Goal: Task Accomplishment & Management: Manage account settings

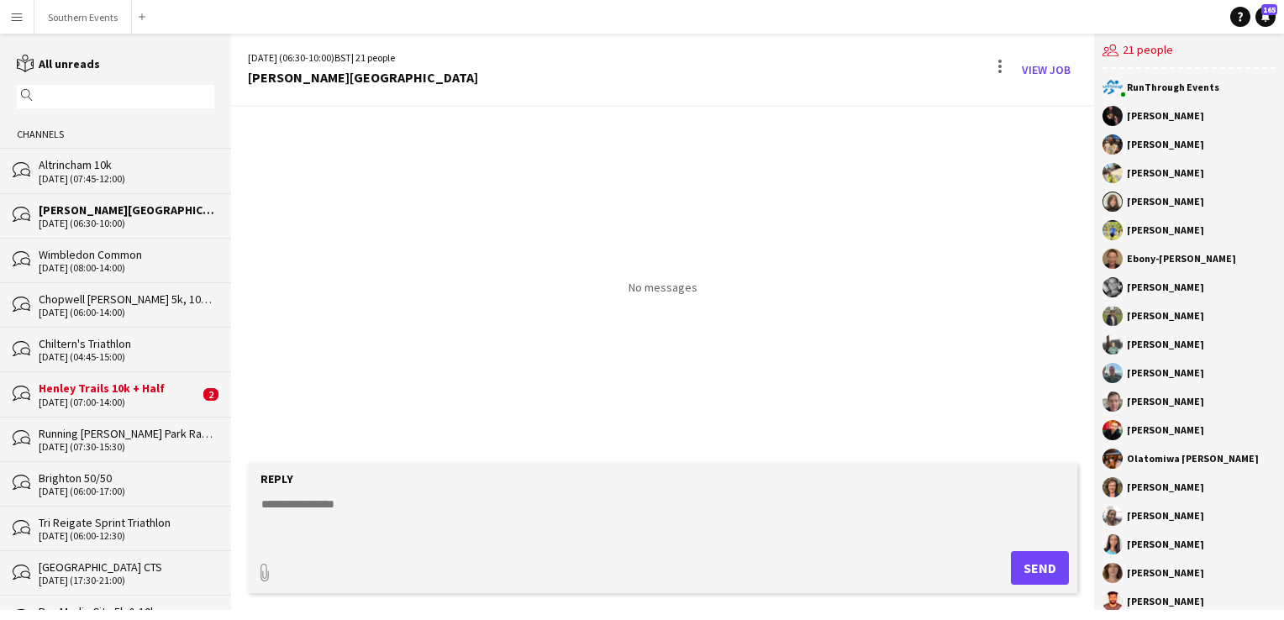
click at [66, 96] on input "text" at bounding box center [123, 96] width 173 height 15
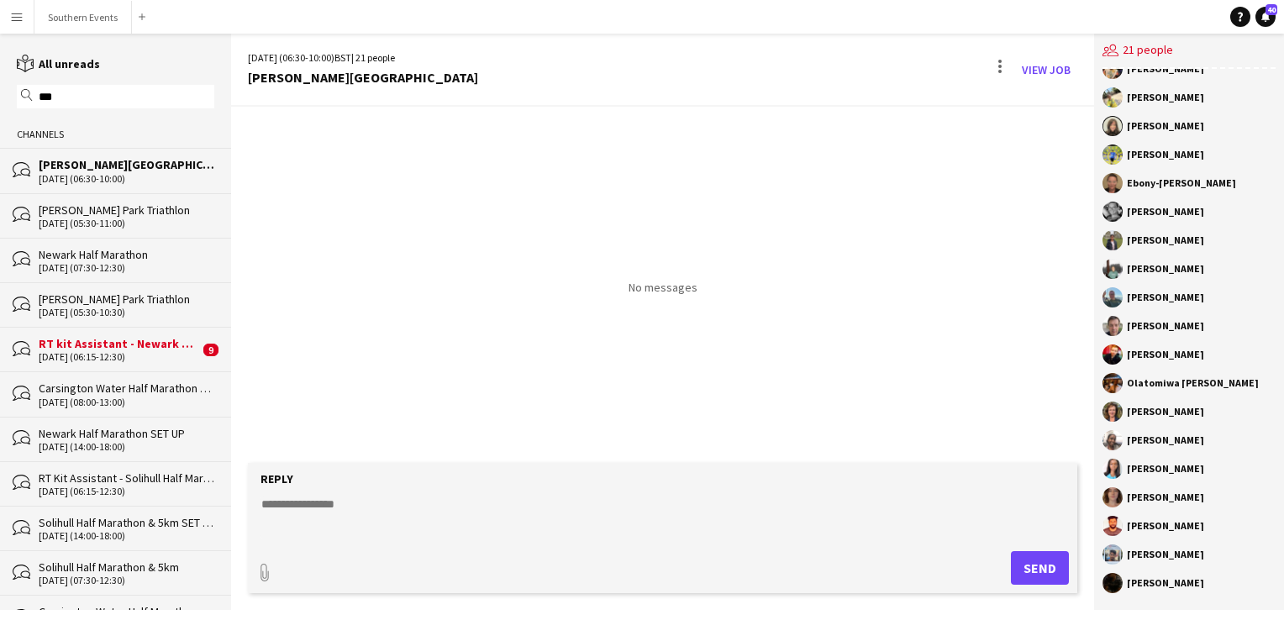
type input "***"
click at [77, 208] on div "[PERSON_NAME] Park Triathlon" at bounding box center [127, 209] width 176 height 15
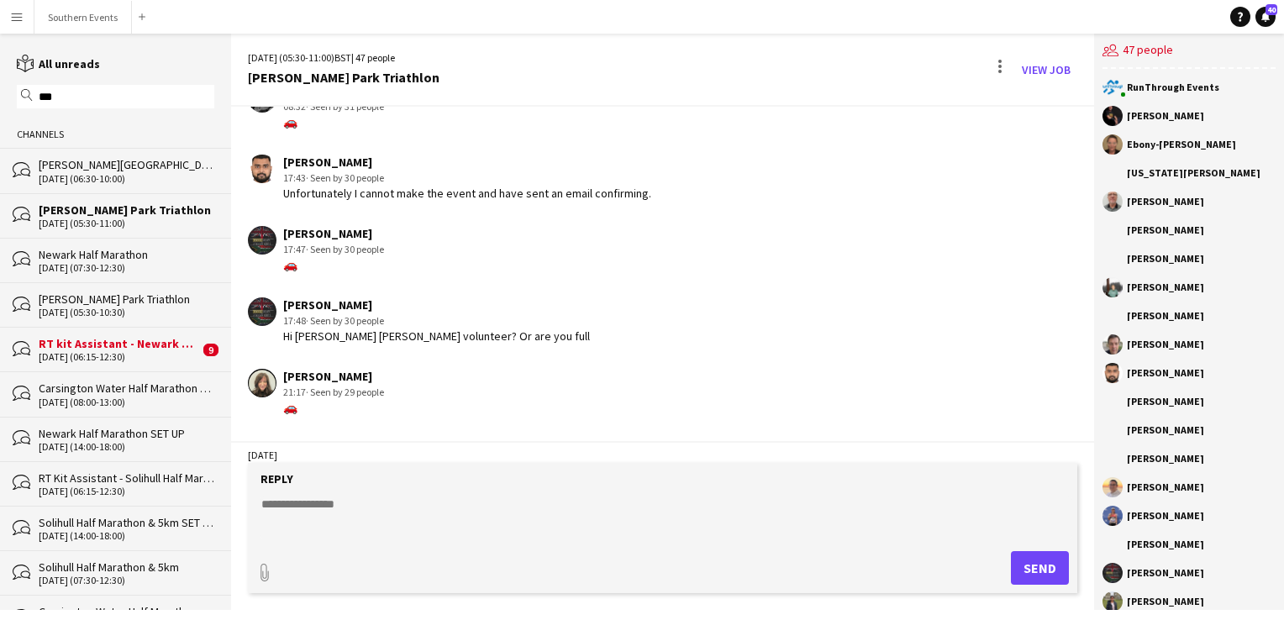
scroll to position [1817, 0]
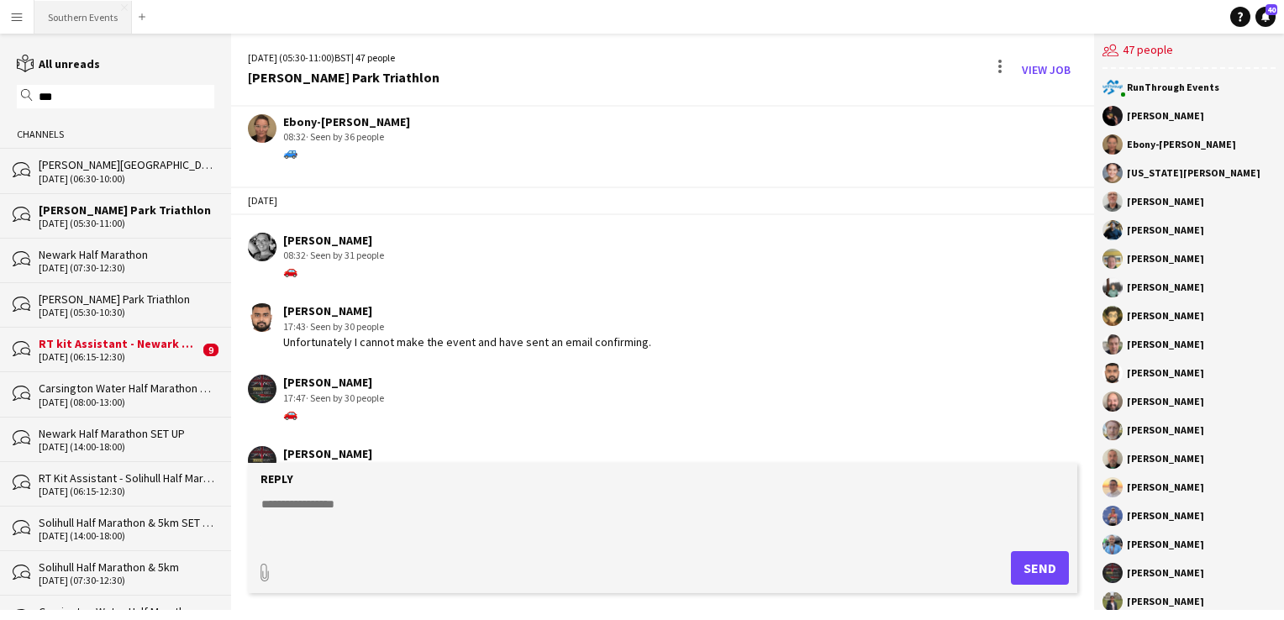
click at [100, 22] on button "Southern Events Close" at bounding box center [82, 17] width 97 height 33
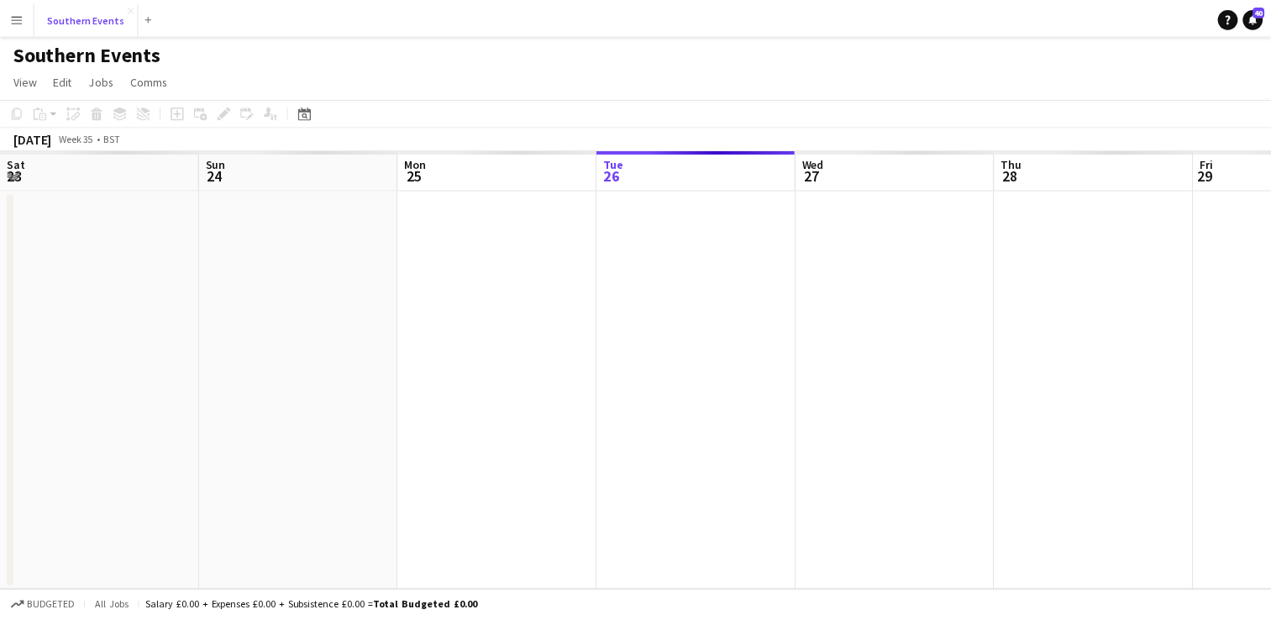
scroll to position [0, 402]
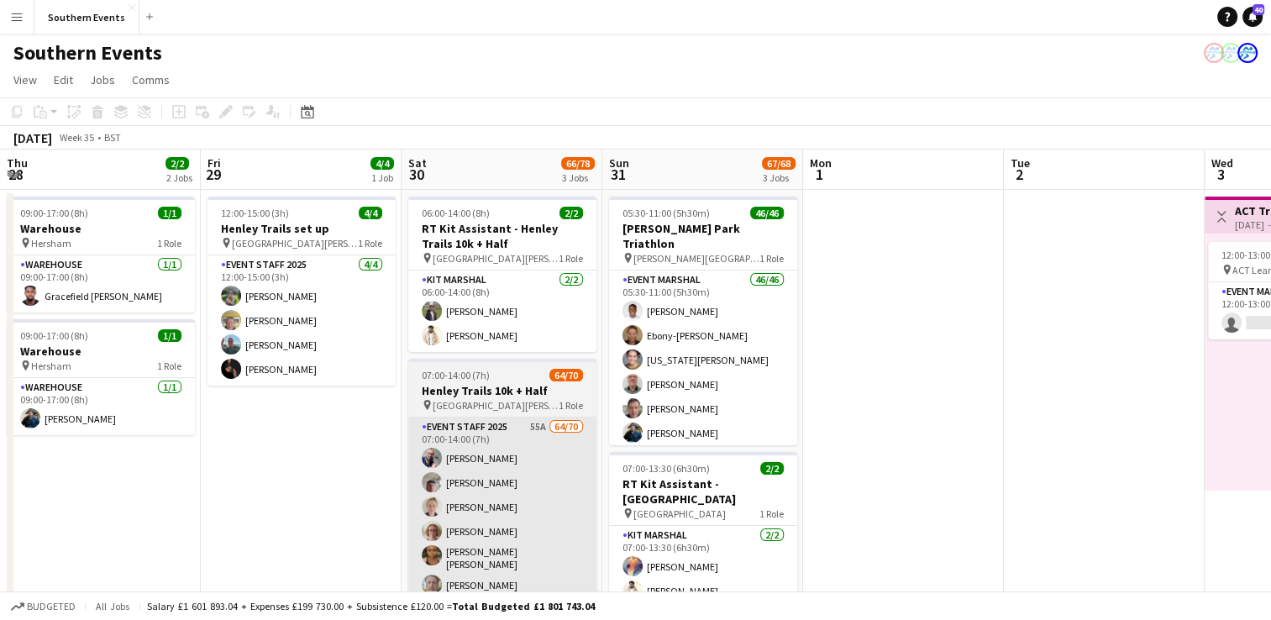
drag, startPoint x: 828, startPoint y: 472, endPoint x: 414, endPoint y: 459, distance: 413.6
click at [226, 484] on app-calendar-viewport "Mon 25 2/2 2 Jobs Tue 26 Wed 27 35/37 2 Jobs Thu 28 2/2 2 Jobs Fri 29 4/4 1 Job…" at bounding box center [635, 524] width 1271 height 749
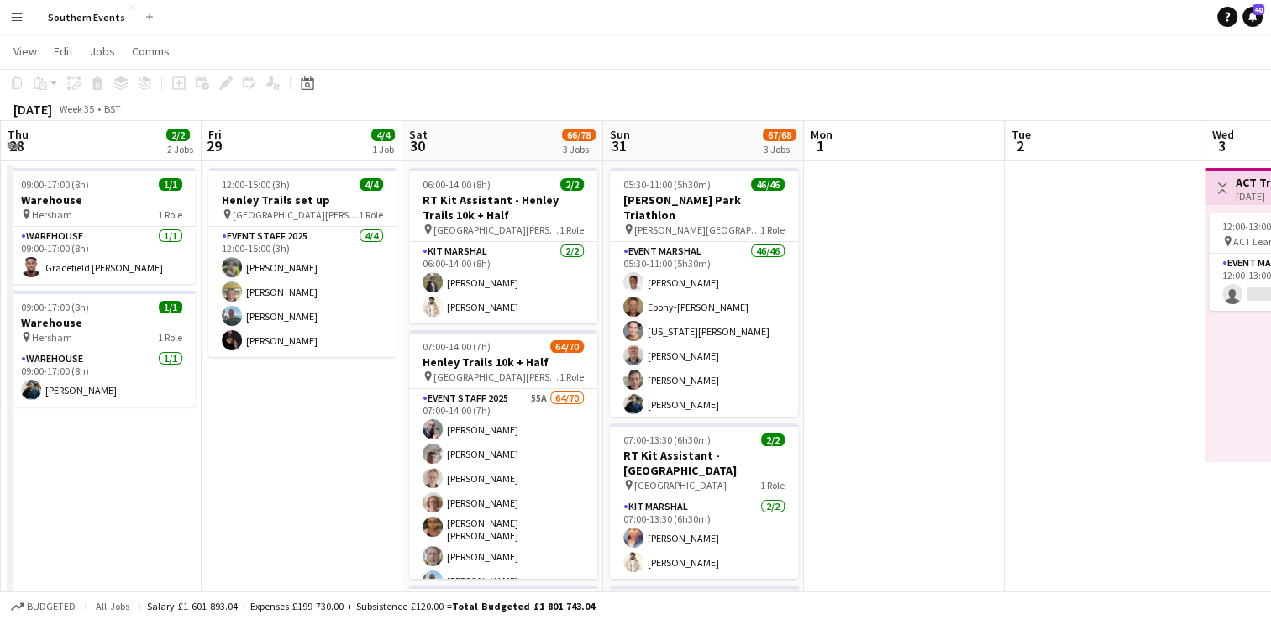
scroll to position [0, 0]
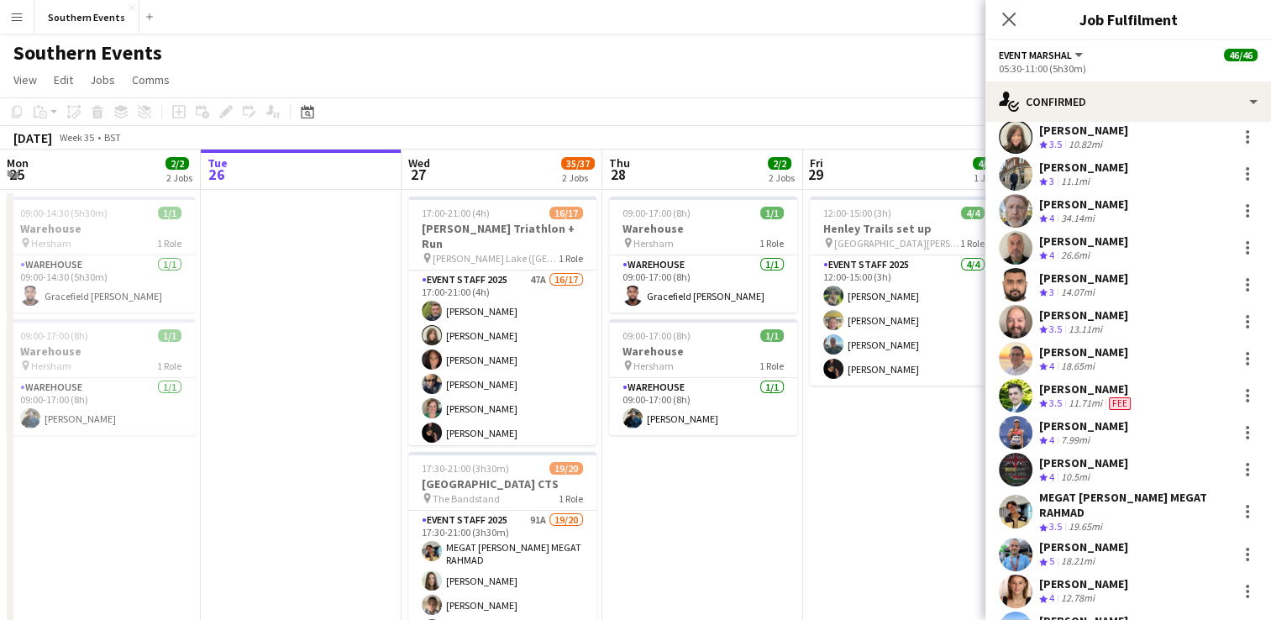
scroll to position [504, 0]
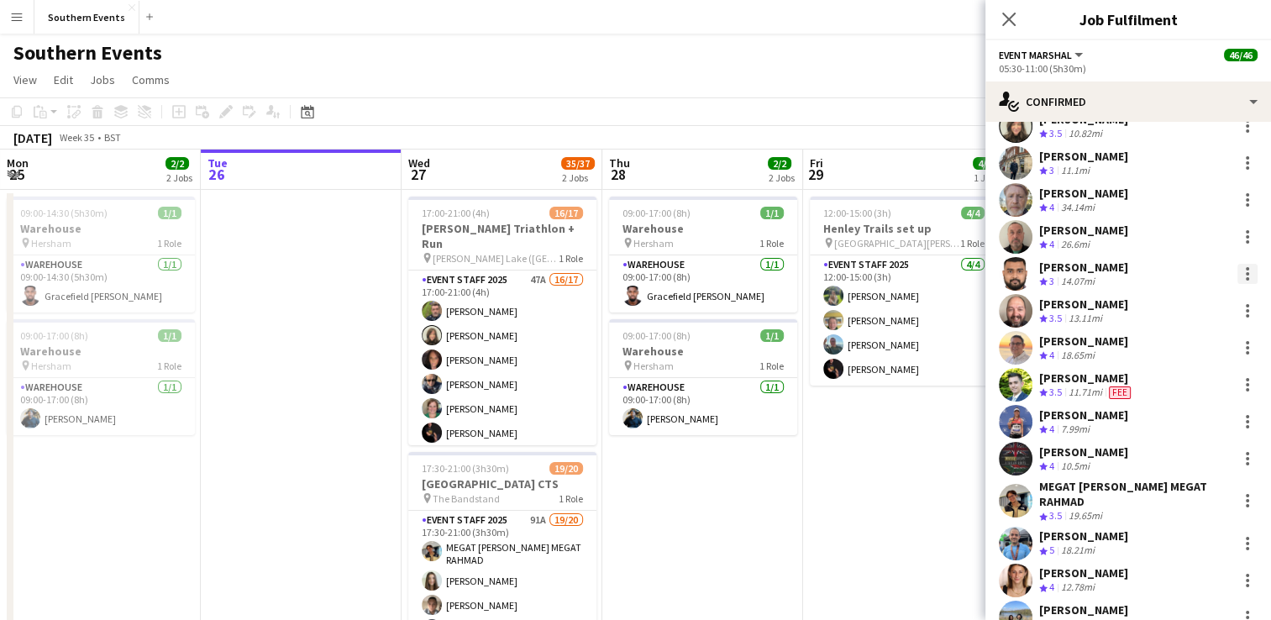
click at [1238, 276] on div at bounding box center [1248, 274] width 20 height 20
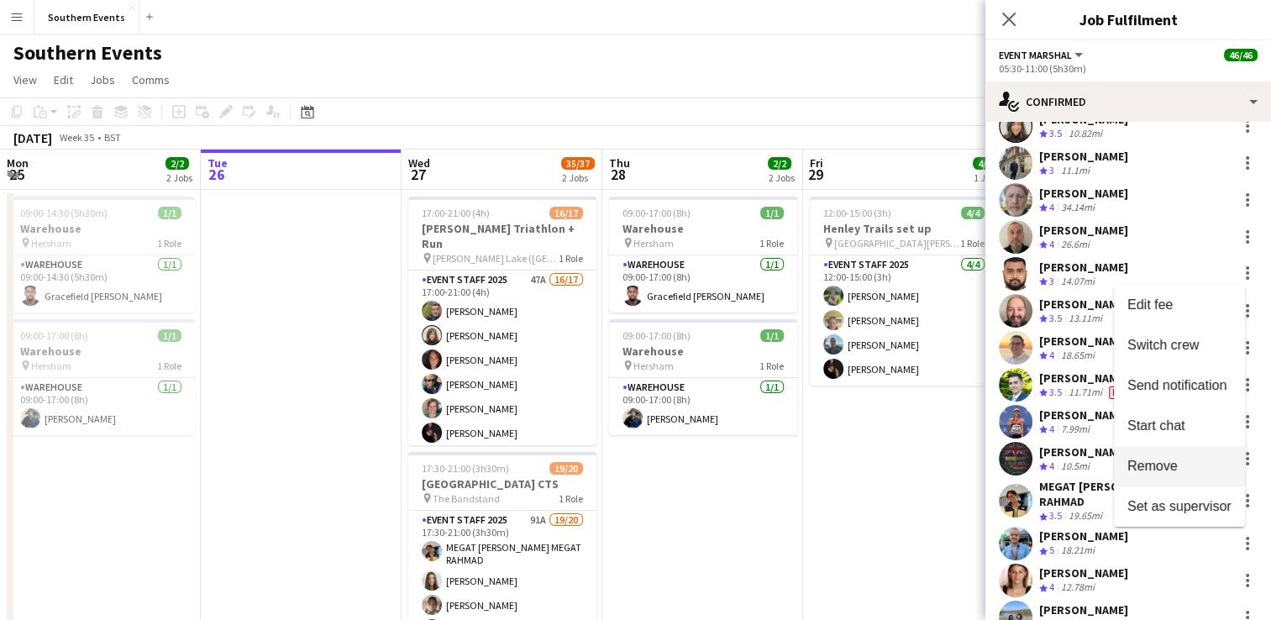
click at [1170, 472] on span "Remove" at bounding box center [1153, 466] width 50 height 14
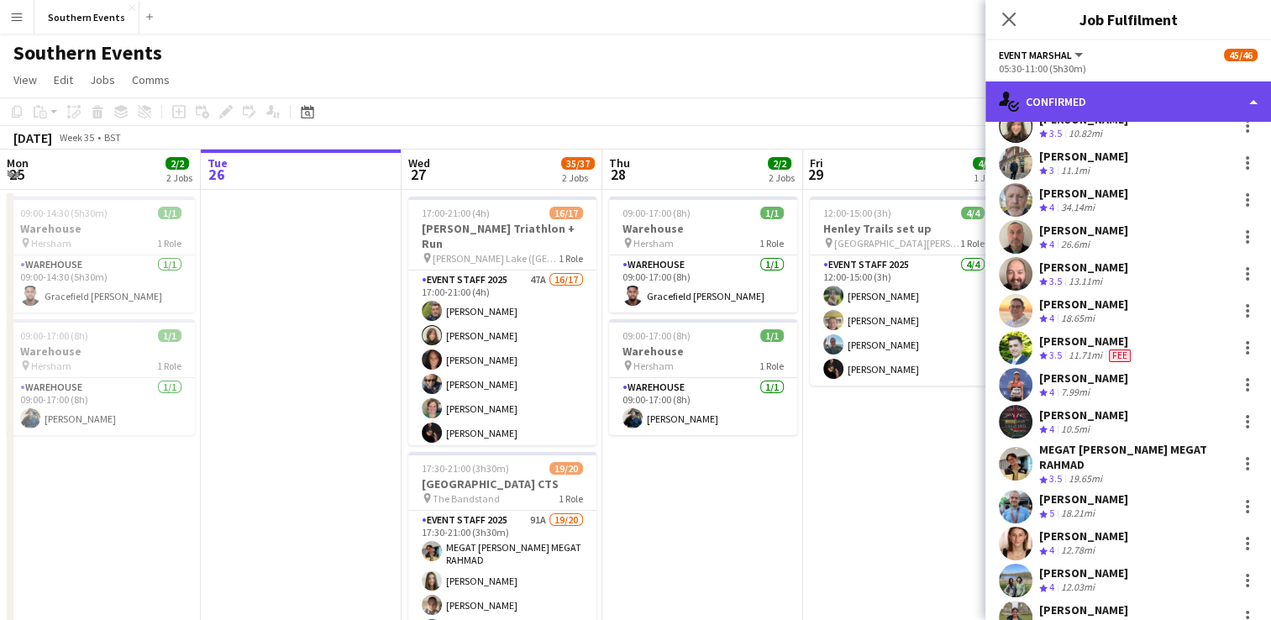
click at [1115, 109] on div "single-neutral-actions-check-2 Confirmed" at bounding box center [1129, 101] width 286 height 40
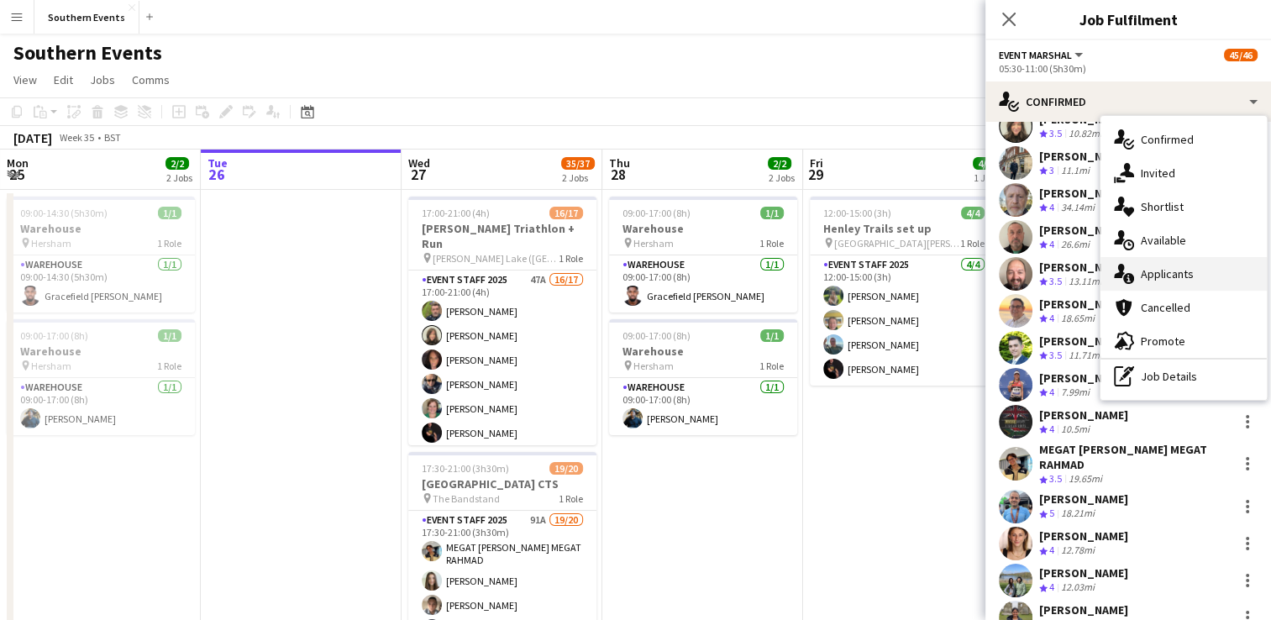
click at [1151, 279] on div "single-neutral-actions-information Applicants" at bounding box center [1184, 274] width 166 height 34
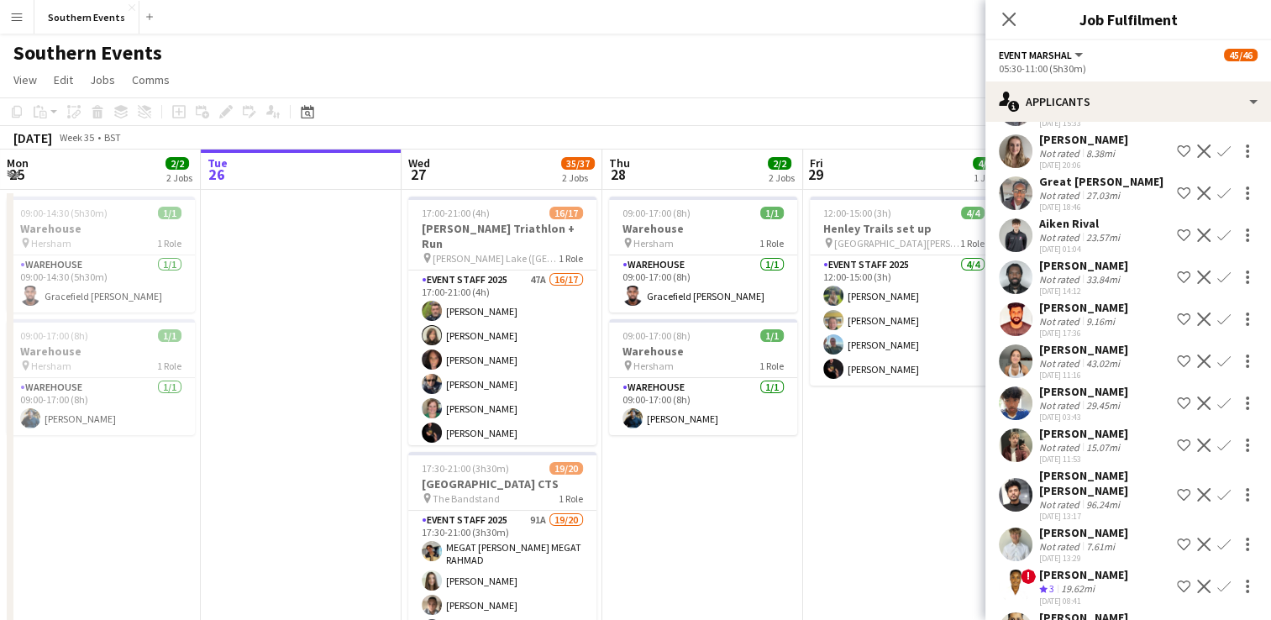
scroll to position [2863, 0]
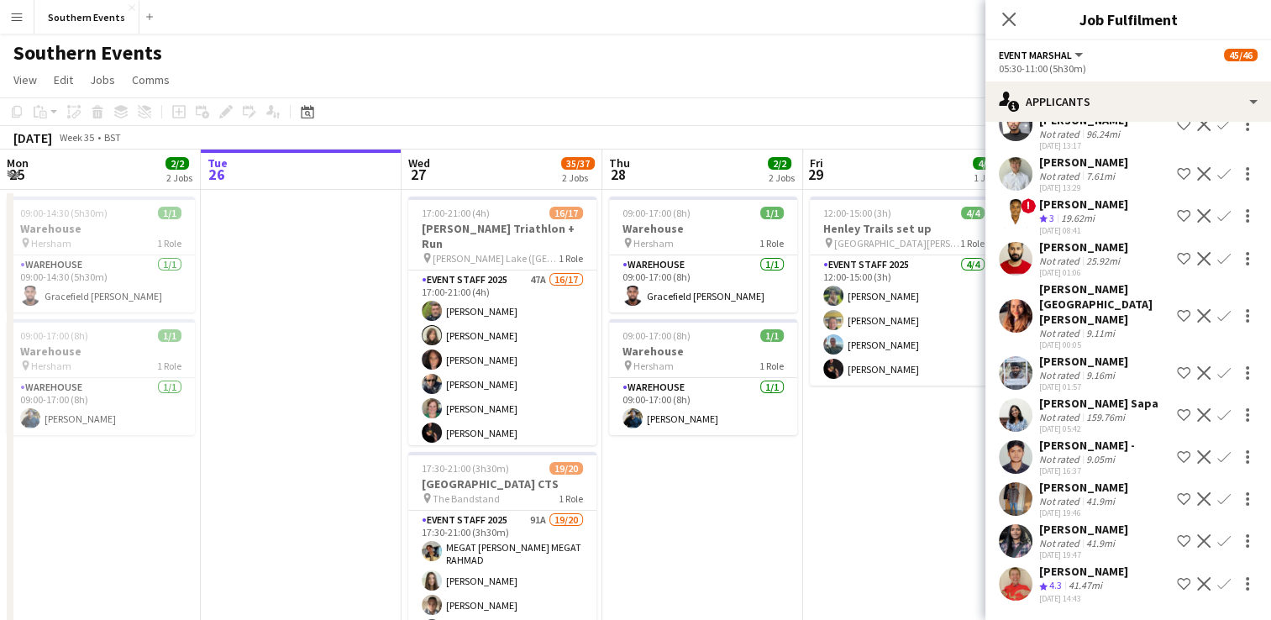
click at [1012, 576] on app-user-avatar at bounding box center [1016, 584] width 34 height 34
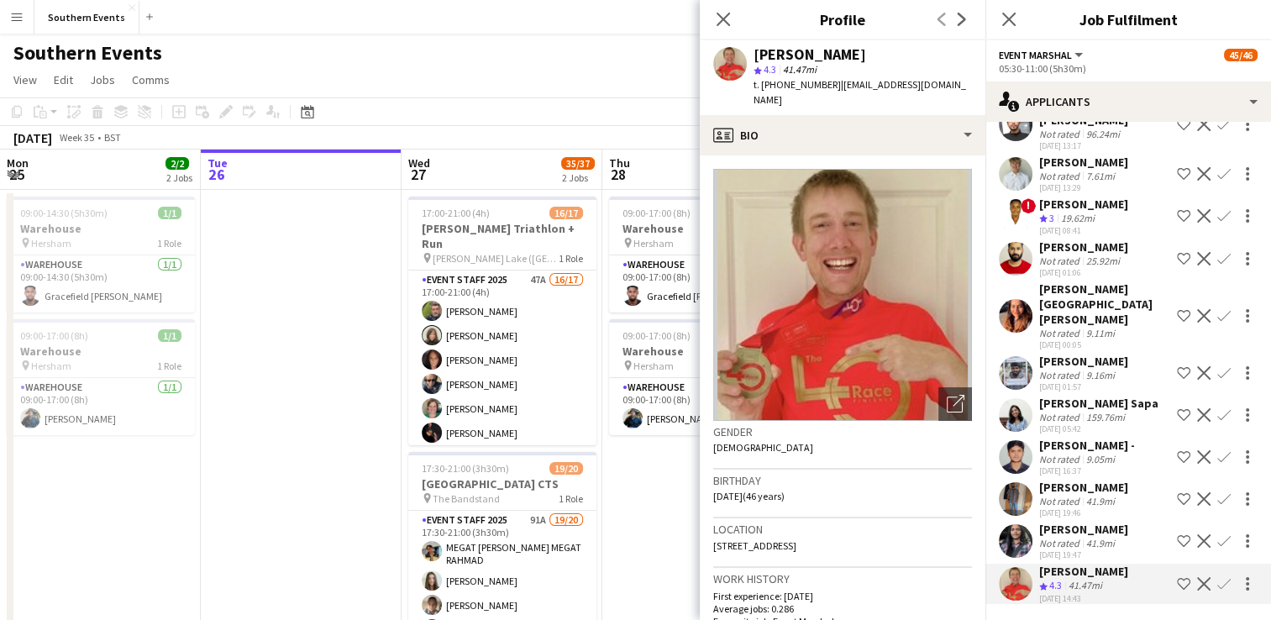
click at [1217, 581] on app-icon "Confirm" at bounding box center [1223, 583] width 13 height 13
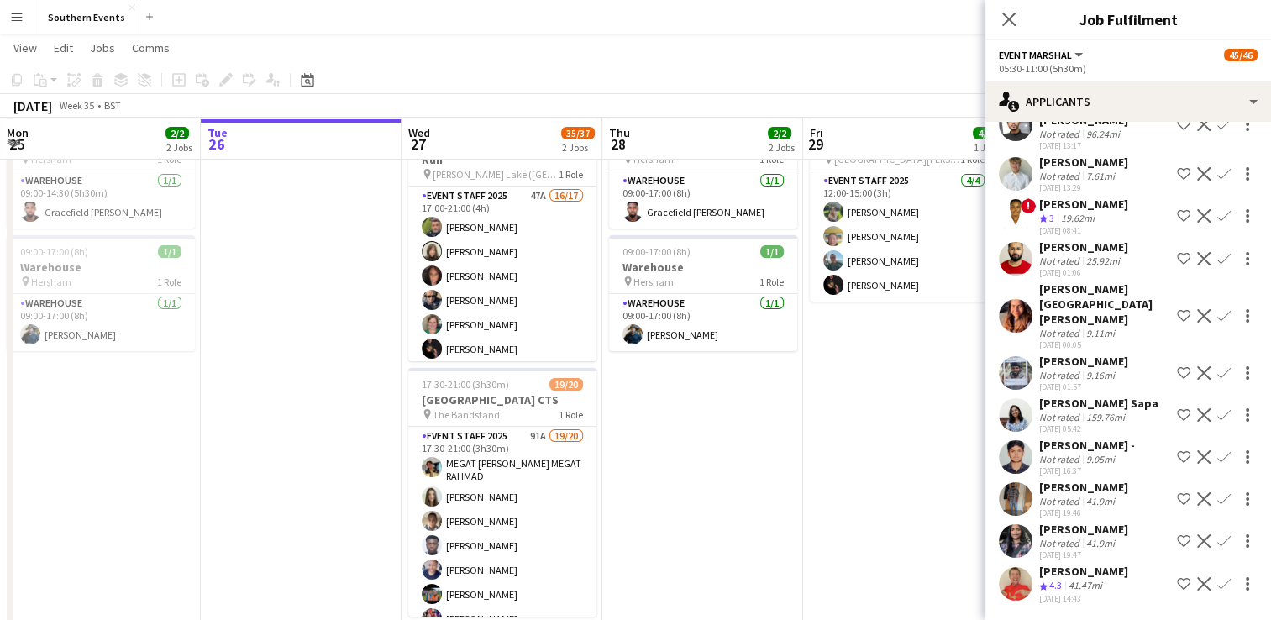
scroll to position [84, 0]
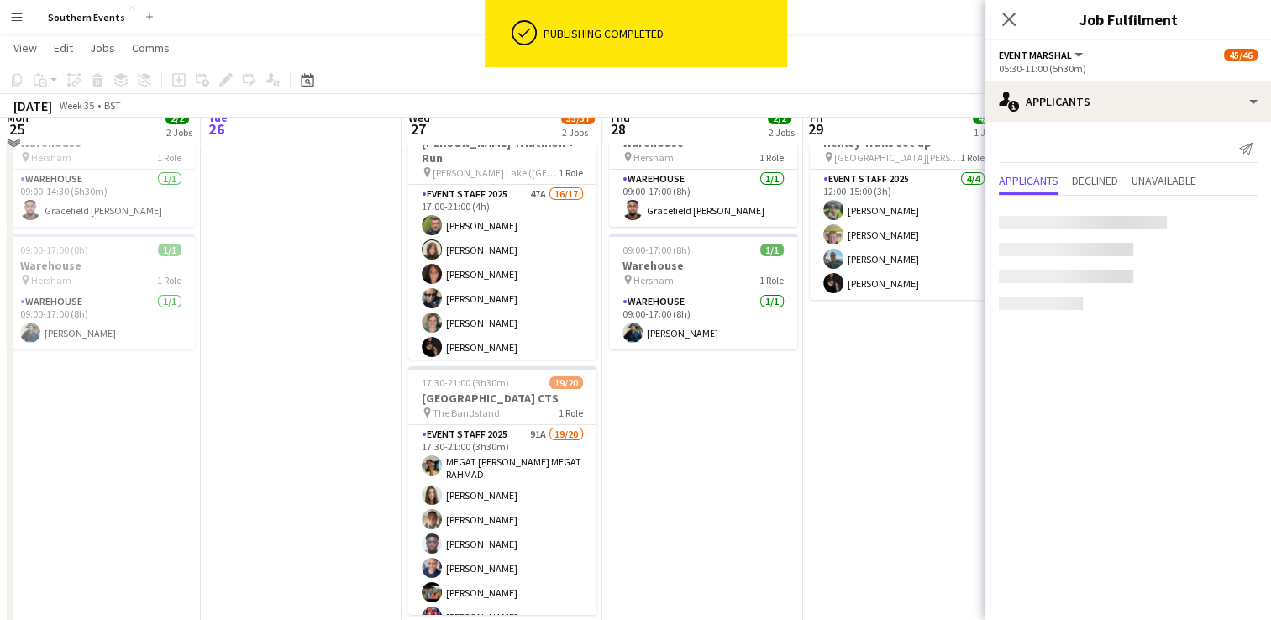
click at [1206, 586] on mat-expansion-panel "users2 Applicants Send notification Applicants Declined Unavailable" at bounding box center [1129, 371] width 286 height 498
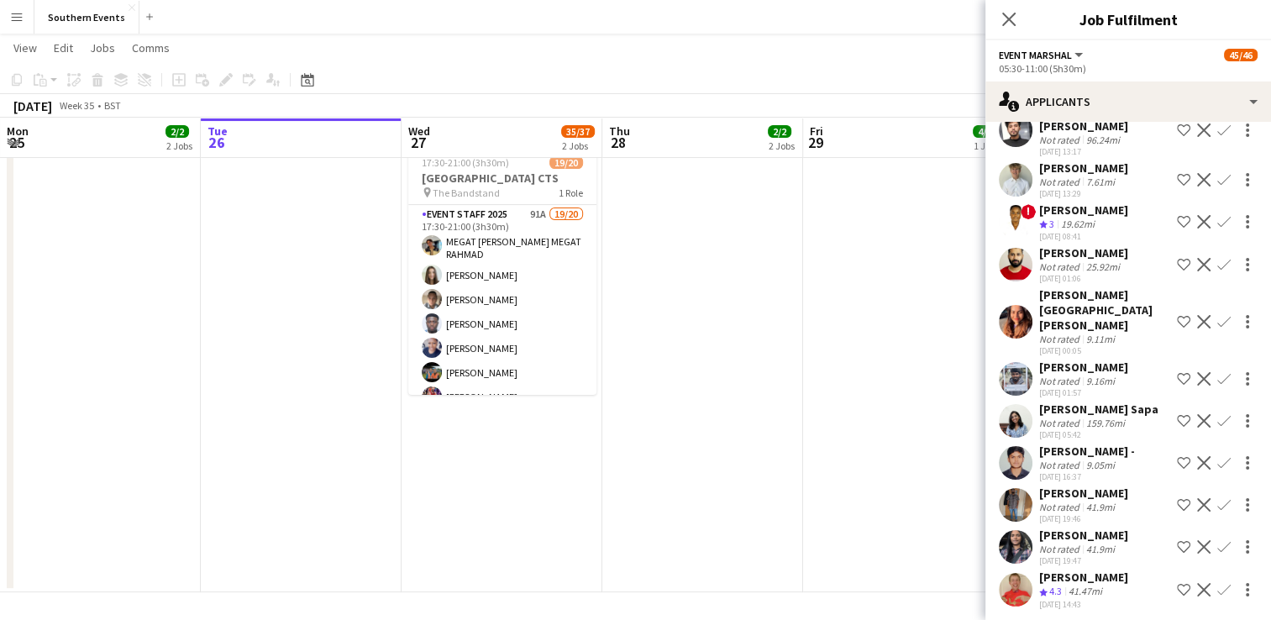
scroll to position [2863, 0]
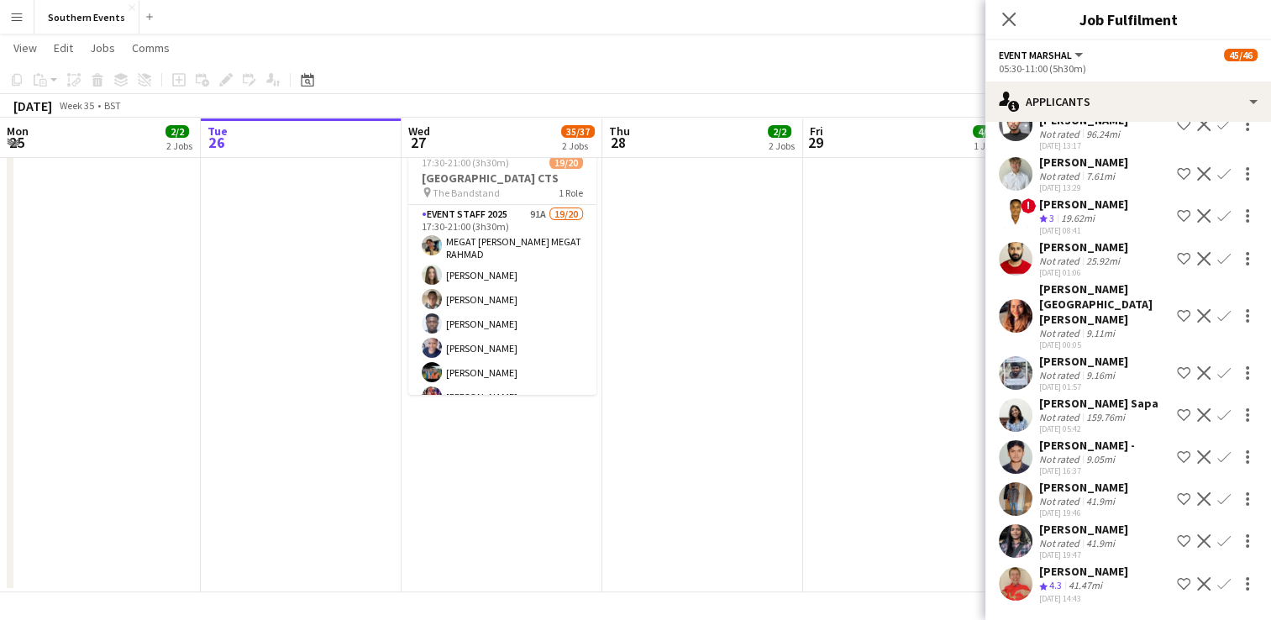
click at [1217, 582] on app-icon "Confirm" at bounding box center [1223, 583] width 13 height 13
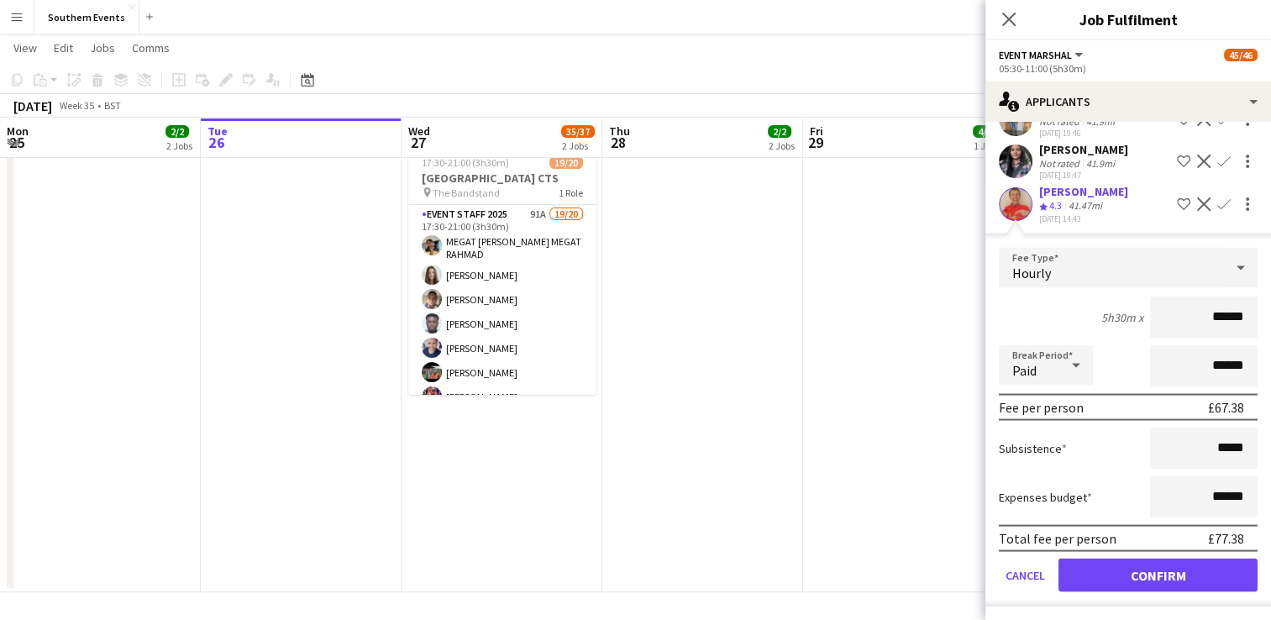
scroll to position [3242, 0]
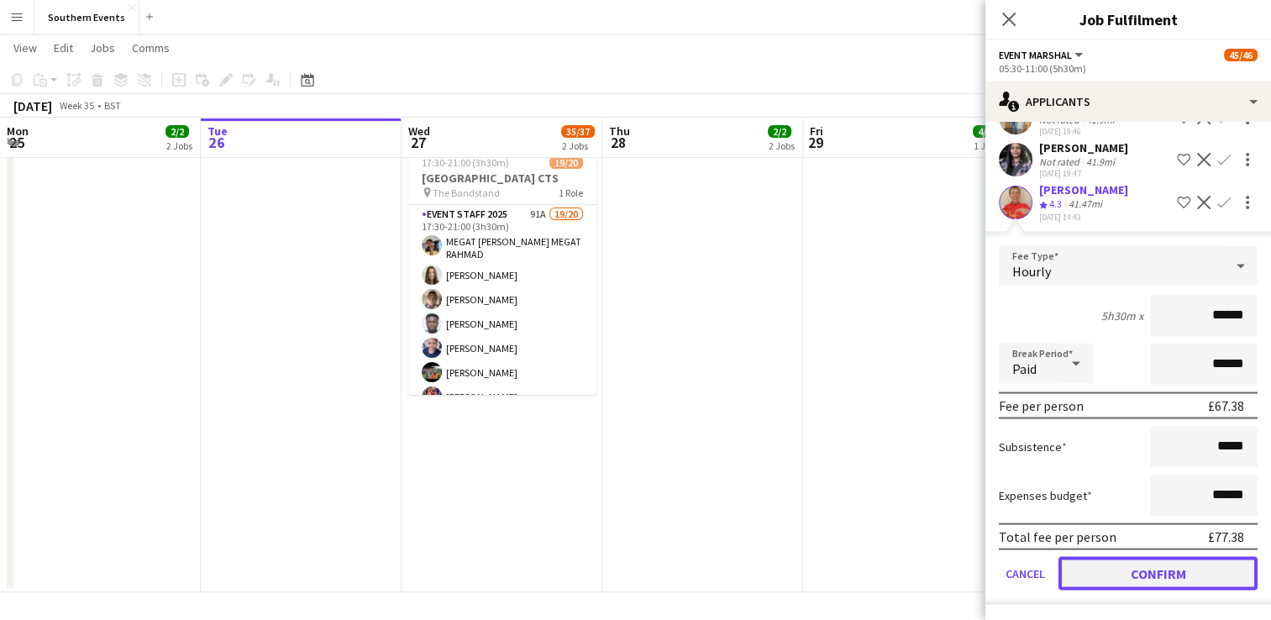
click at [1148, 564] on button "Confirm" at bounding box center [1158, 573] width 199 height 34
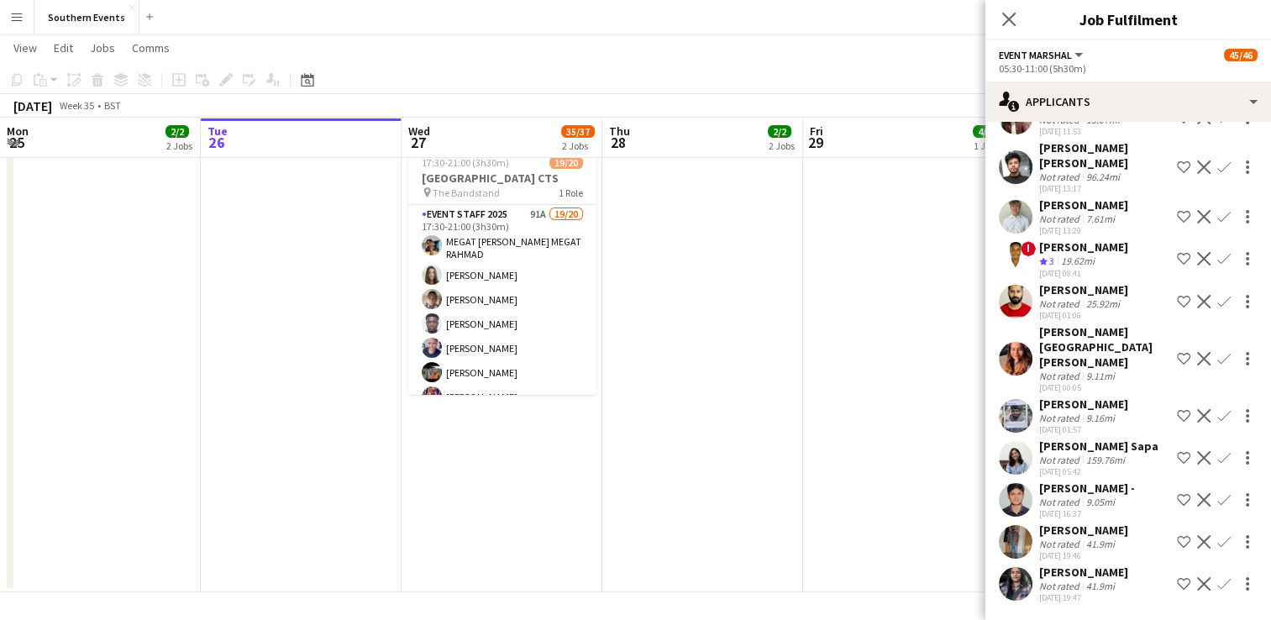
scroll to position [2820, 0]
click at [898, 445] on app-date-cell "12:00-15:00 (3h) 4/4 Henley Trails set up pin [GEOGRAPHIC_DATA][PERSON_NAME] 1 …" at bounding box center [903, 238] width 201 height 708
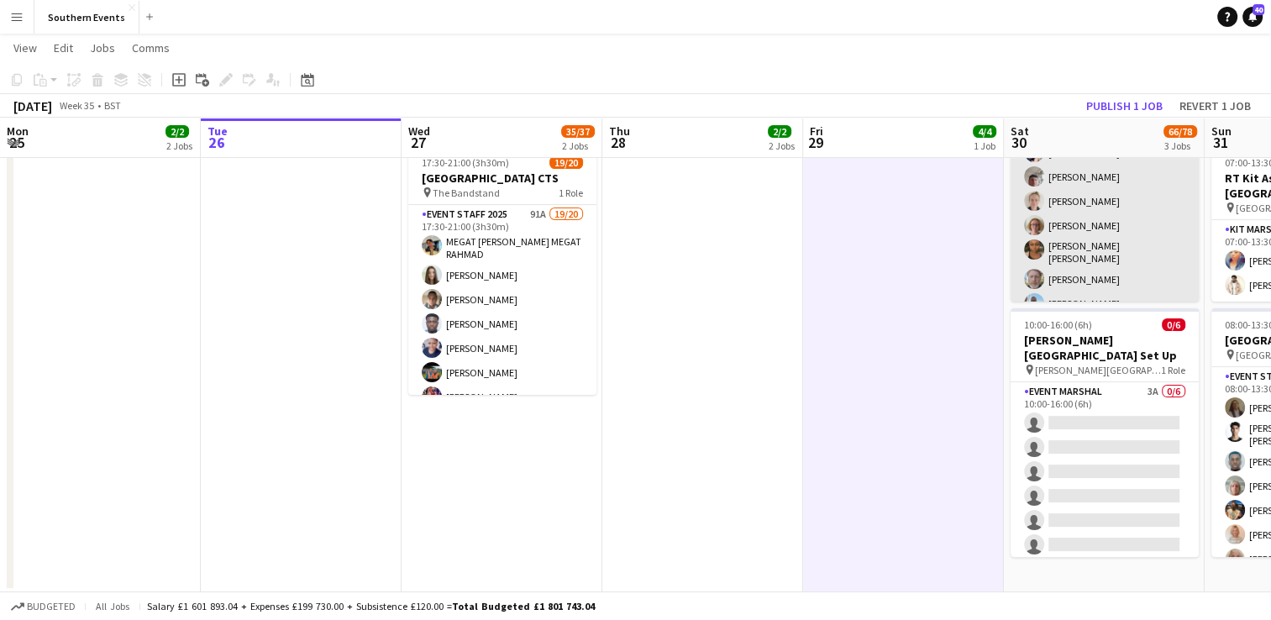
scroll to position [334, 0]
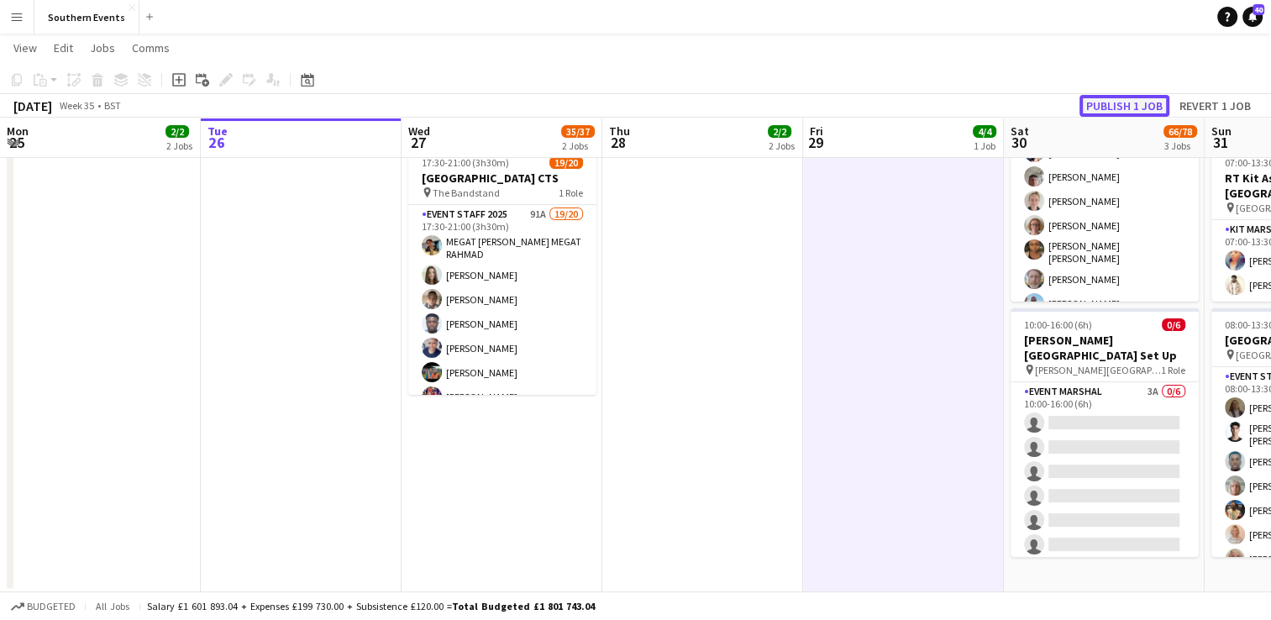
click at [1134, 103] on button "Publish 1 job" at bounding box center [1125, 106] width 90 height 22
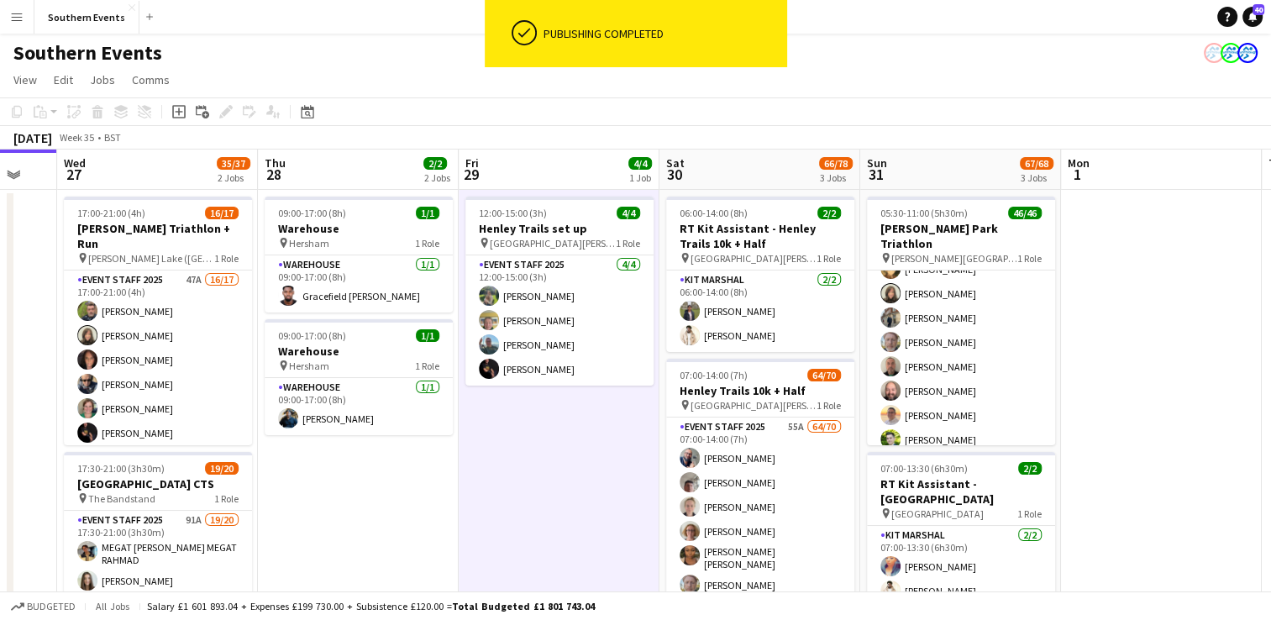
scroll to position [0, 444]
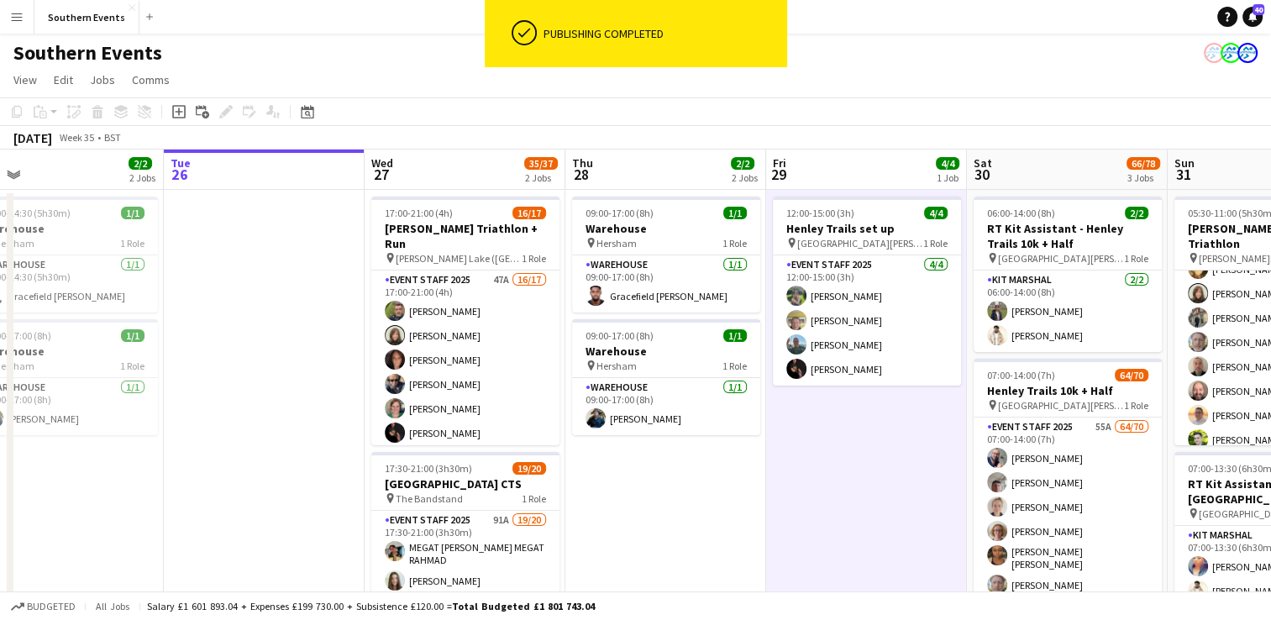
drag, startPoint x: 749, startPoint y: 477, endPoint x: 462, endPoint y: 465, distance: 287.6
click at [463, 472] on app-calendar-viewport "Sat 23 22/23 2 Jobs Sun 24 53/59 3 Jobs Mon 25 2/2 2 Jobs Tue 26 Wed 27 35/37 2…" at bounding box center [635, 524] width 1271 height 749
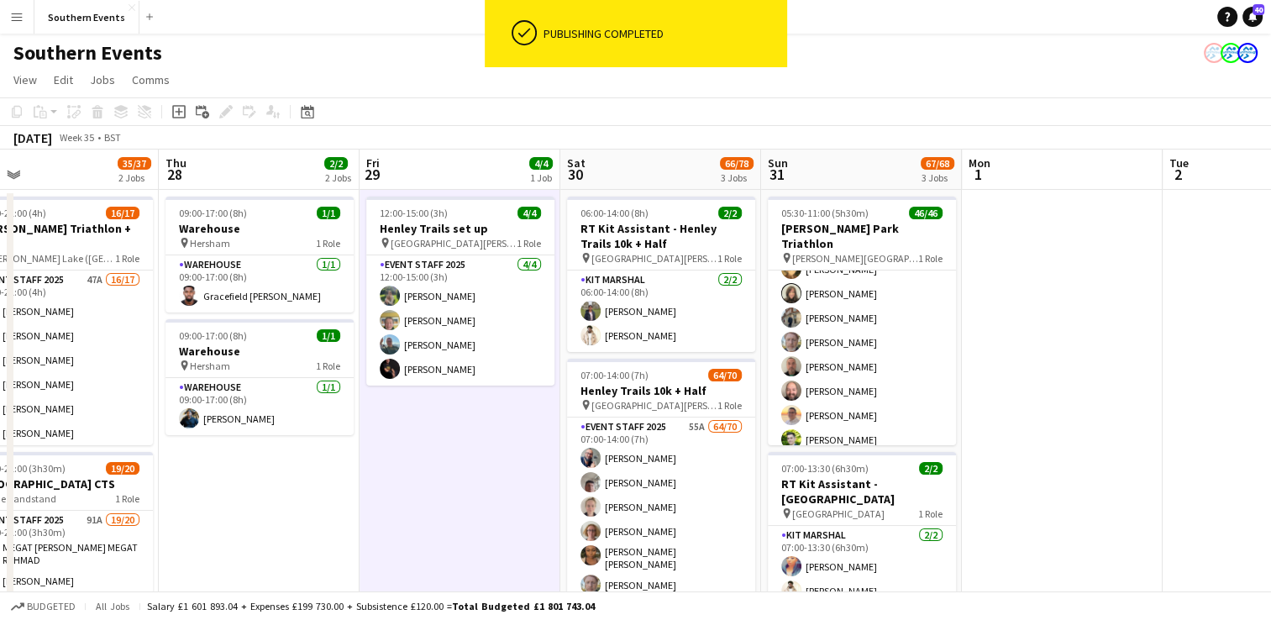
scroll to position [168, 0]
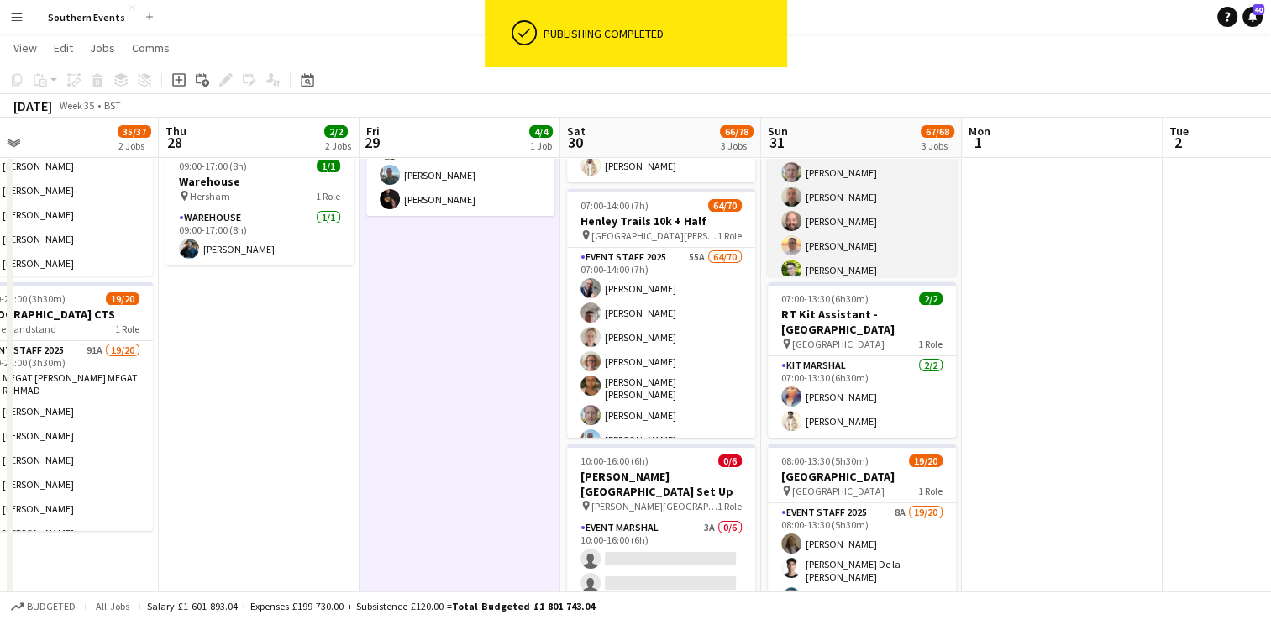
click at [883, 234] on app-card-role "Event Marshal 46/46 05:30-11:00 (5h30m) [PERSON_NAME] [PERSON_NAME] Ebony-[PERS…" at bounding box center [862, 345] width 188 height 1159
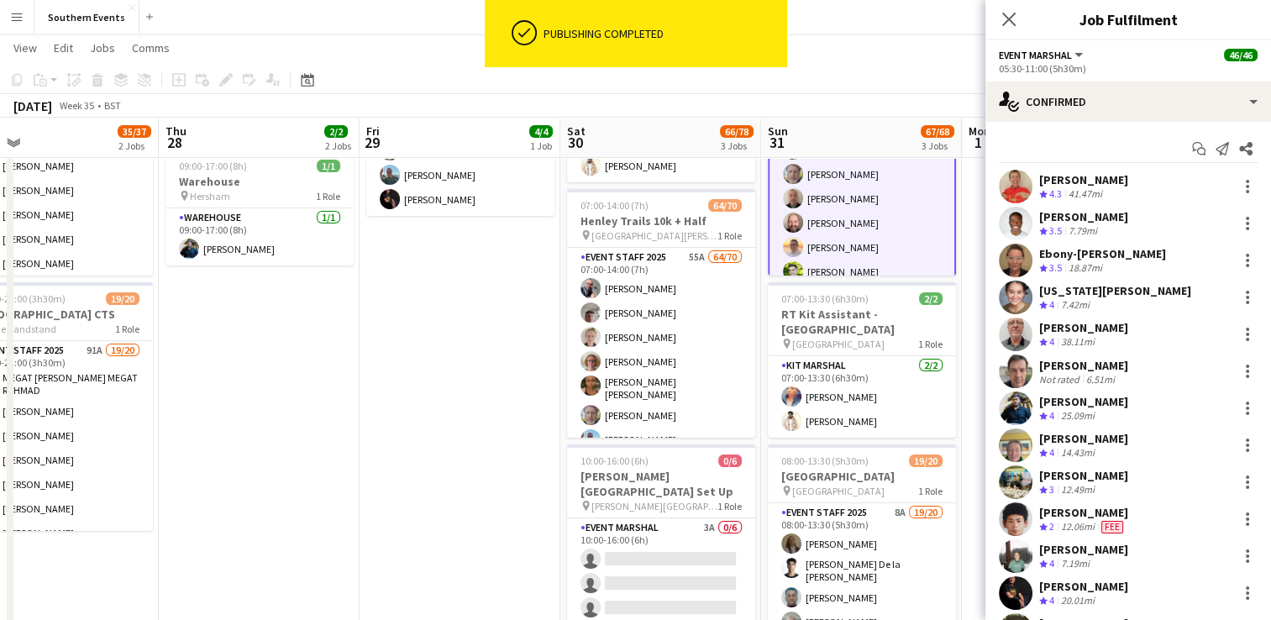
scroll to position [336, 0]
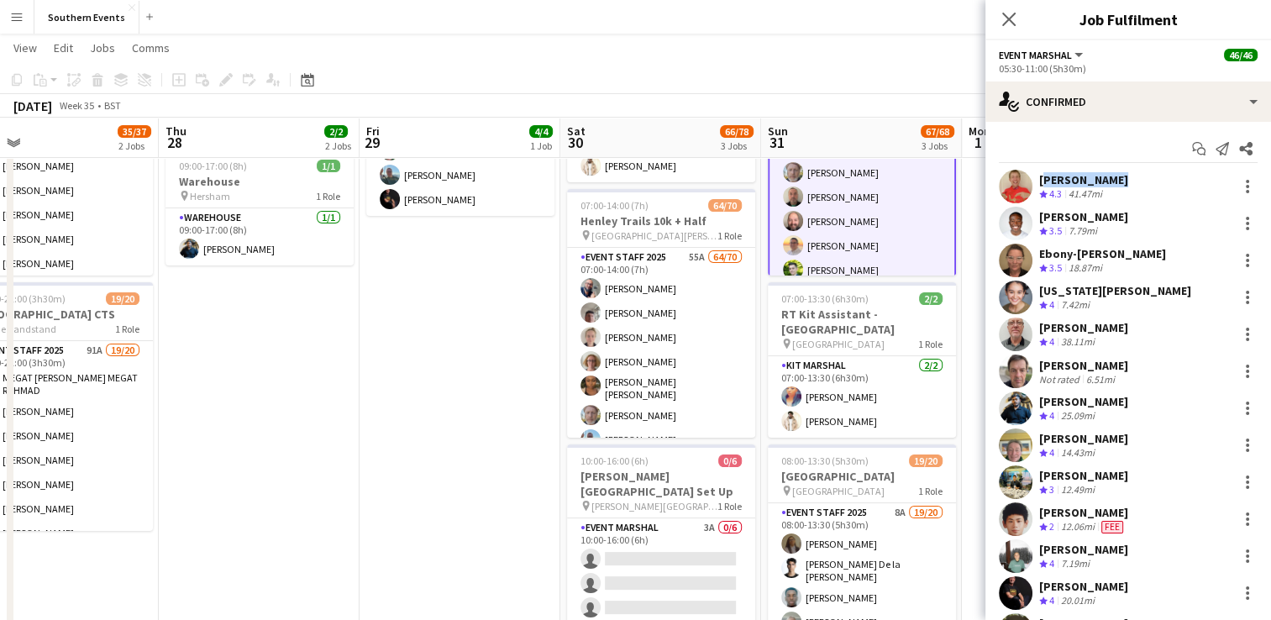
drag, startPoint x: 1039, startPoint y: 183, endPoint x: 1128, endPoint y: 177, distance: 88.4
click at [1128, 177] on div "[PERSON_NAME] Crew rating 4.3 41.47mi" at bounding box center [1129, 187] width 286 height 34
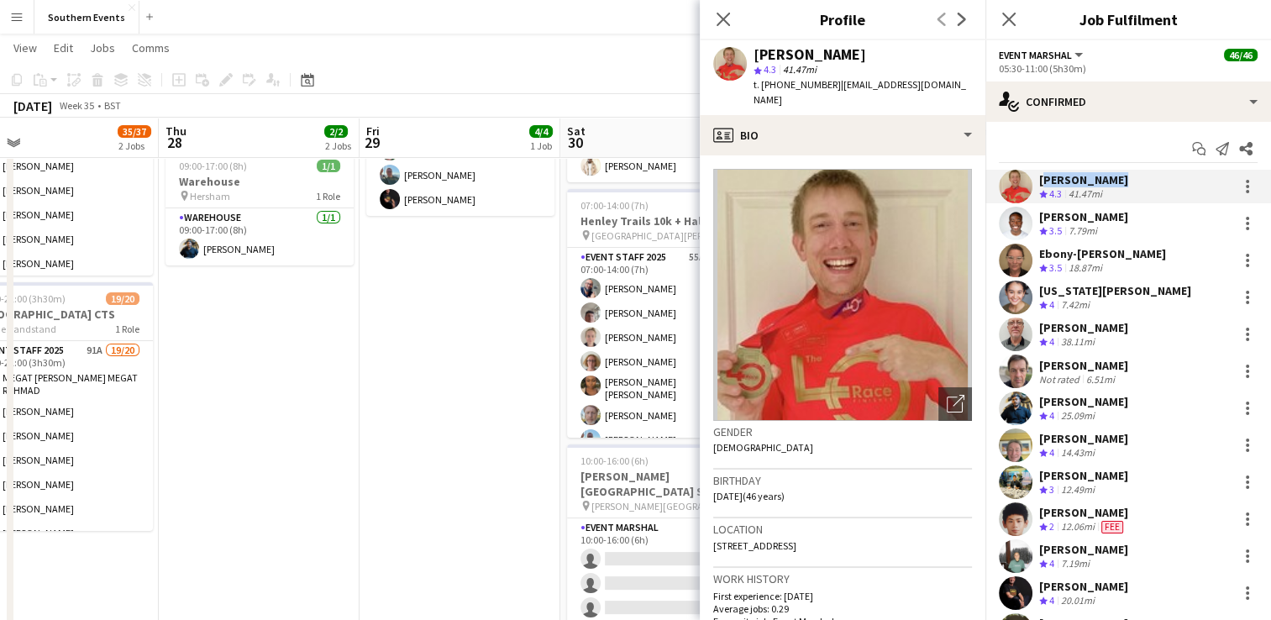
copy div "[PERSON_NAME]"
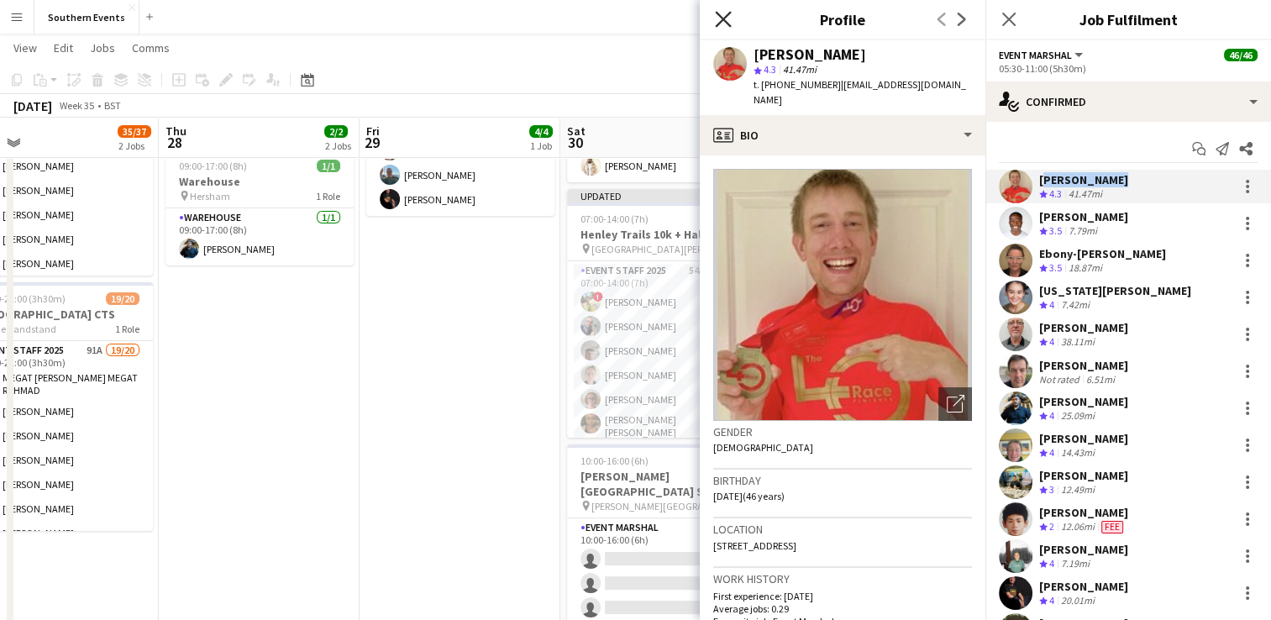
click at [720, 17] on icon at bounding box center [723, 19] width 16 height 16
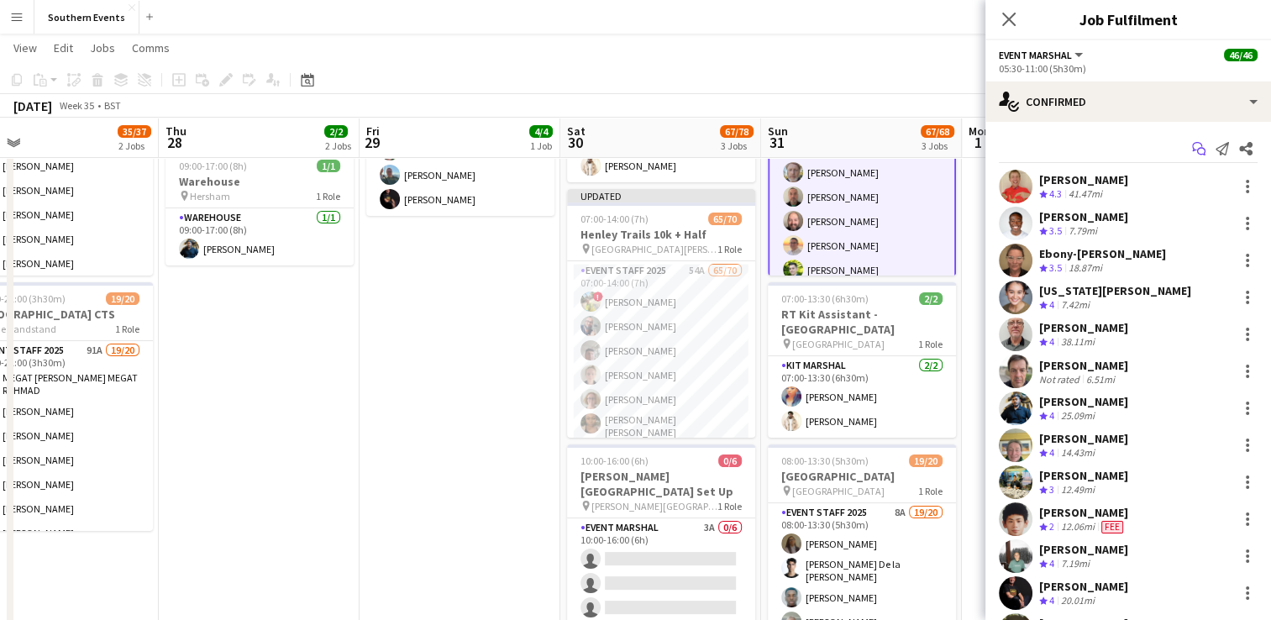
click at [1192, 147] on icon "Start chat" at bounding box center [1198, 148] width 13 height 13
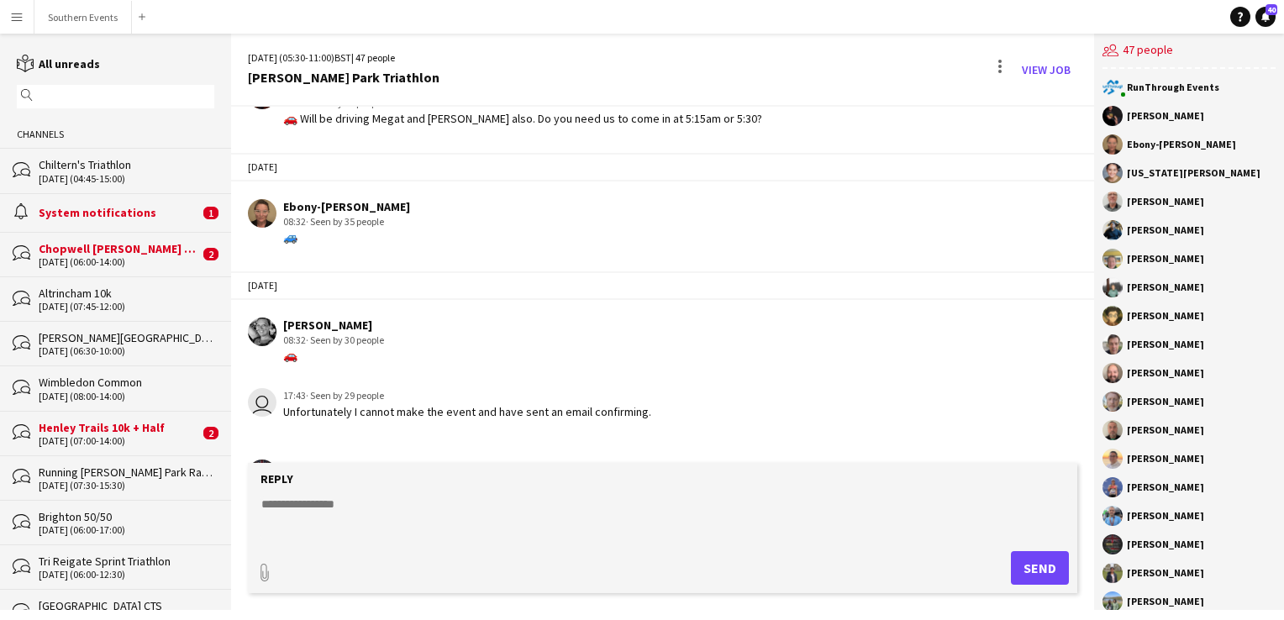
scroll to position [2016, 0]
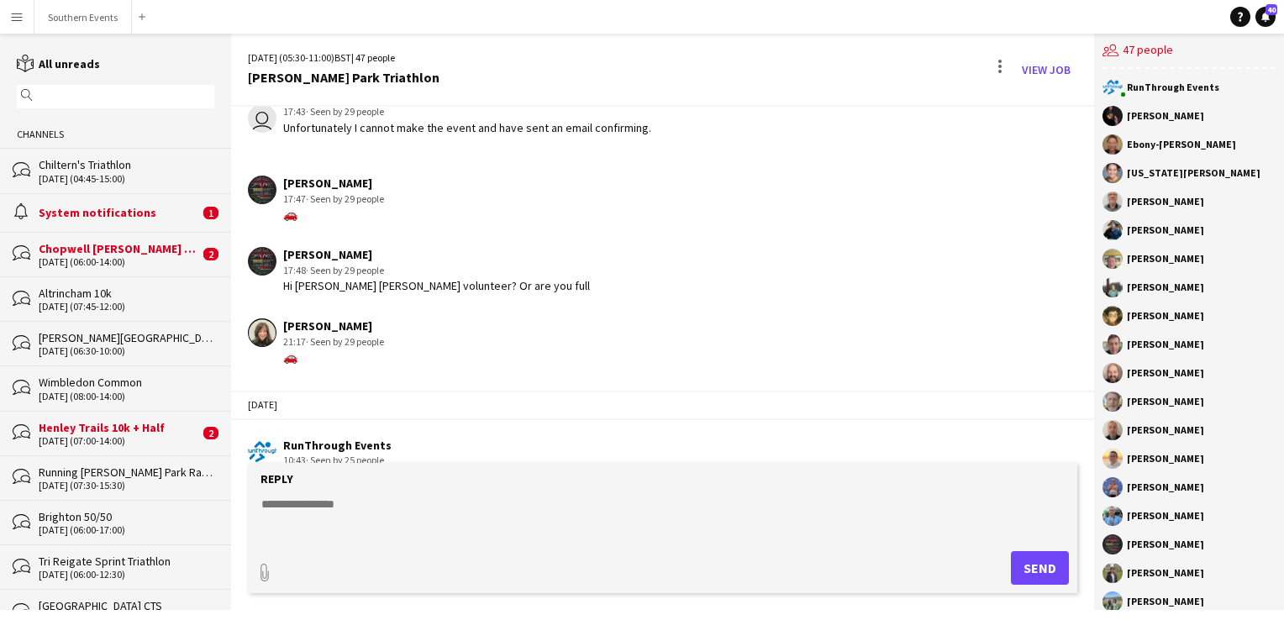
click at [318, 509] on textarea at bounding box center [666, 518] width 812 height 44
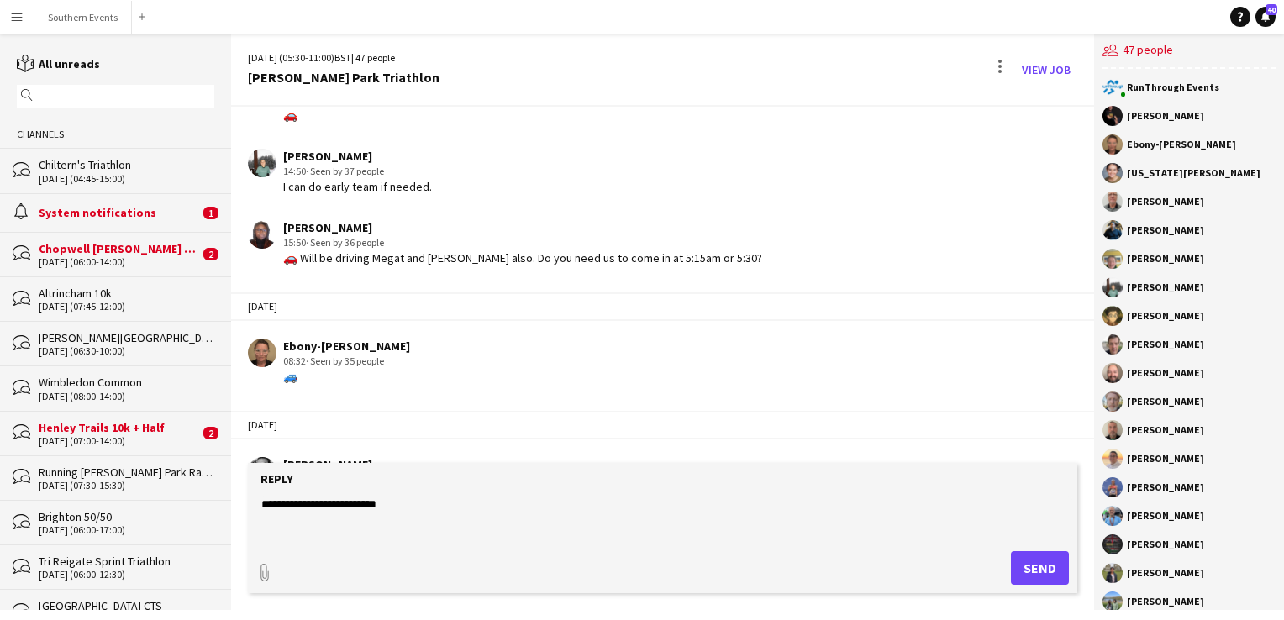
scroll to position [1565, 0]
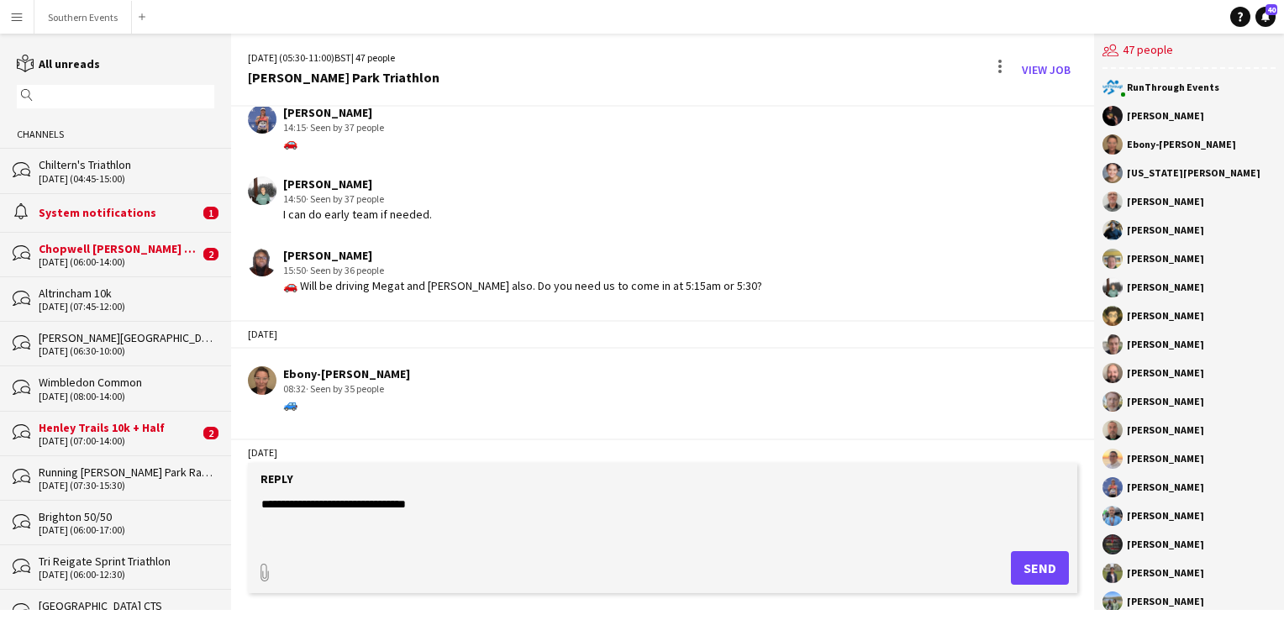
click at [309, 507] on textarea "**********" at bounding box center [666, 518] width 812 height 44
click at [428, 506] on textarea "**********" at bounding box center [666, 518] width 812 height 44
type textarea "**********"
click at [1031, 560] on button "Send" at bounding box center [1040, 568] width 58 height 34
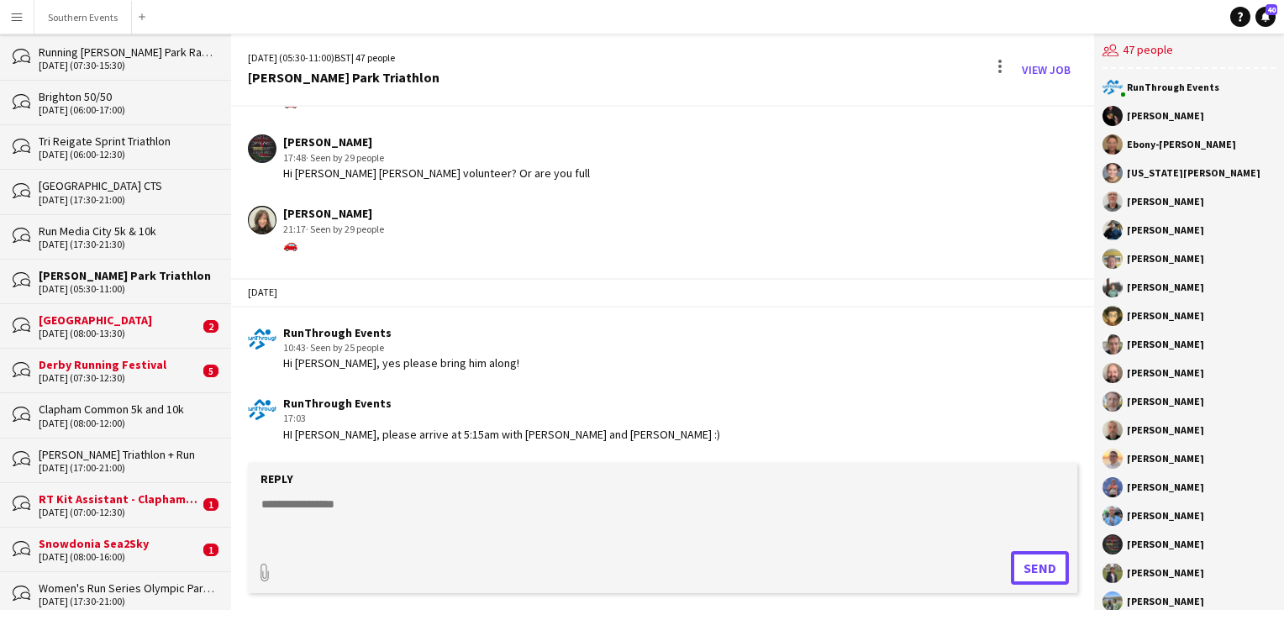
scroll to position [504, 0]
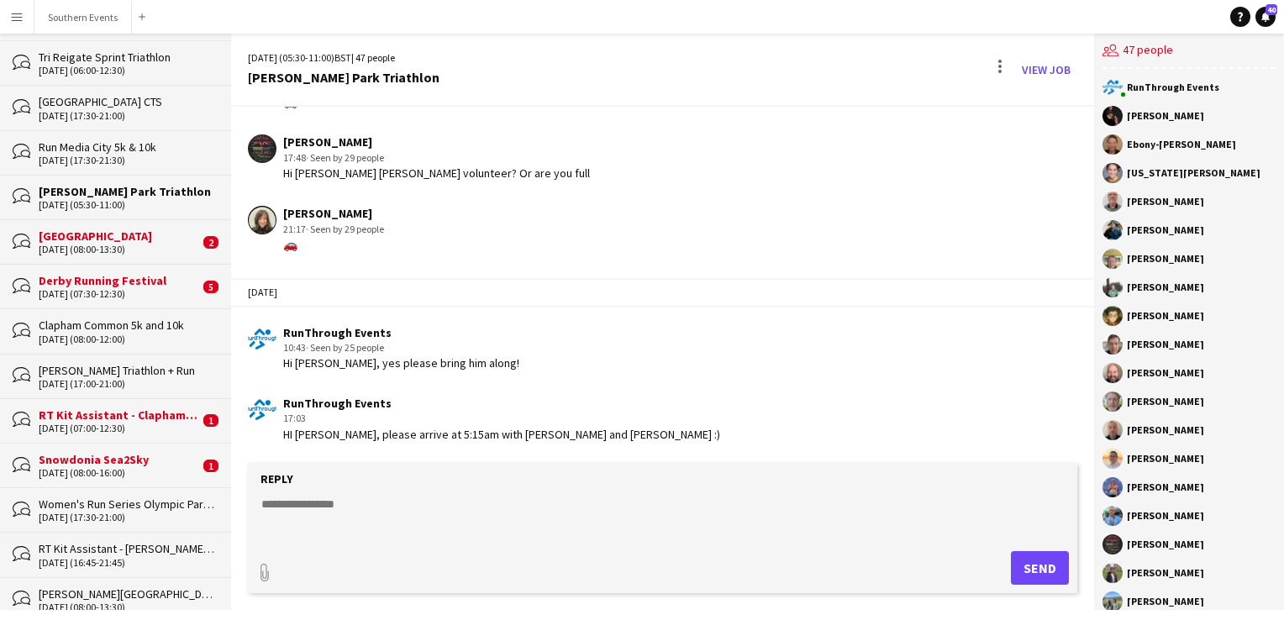
click at [309, 506] on textarea at bounding box center [666, 518] width 812 height 44
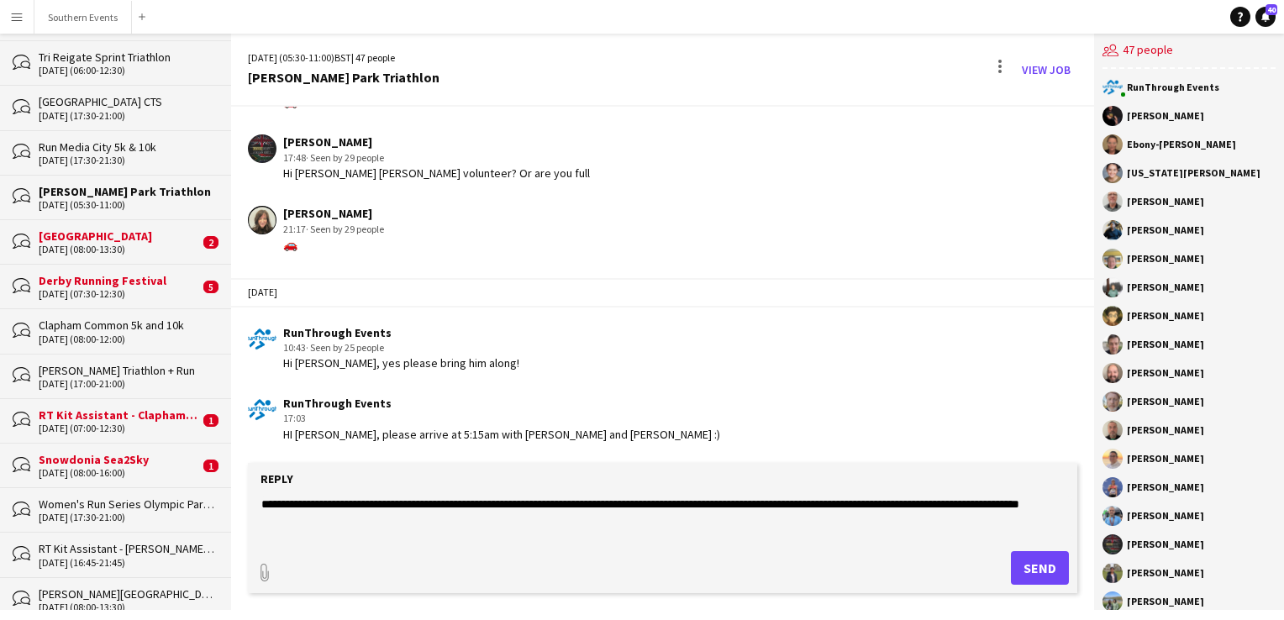
click at [827, 503] on textarea "**********" at bounding box center [666, 518] width 812 height 44
click at [480, 526] on textarea "**********" at bounding box center [666, 518] width 812 height 44
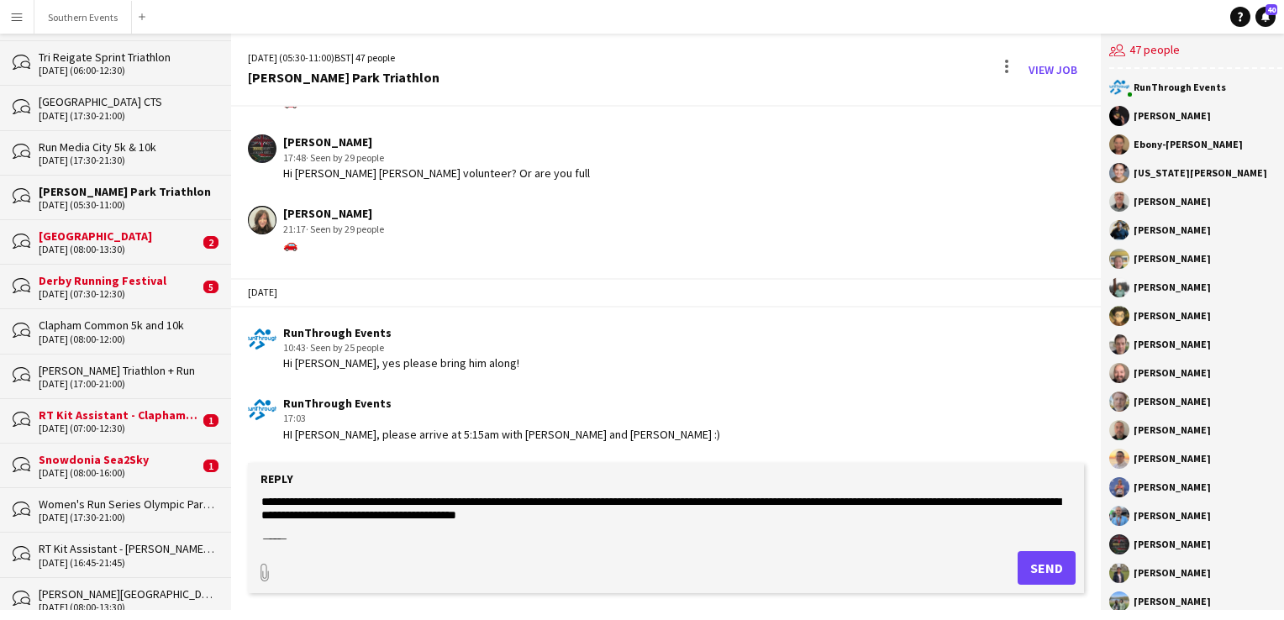
scroll to position [0, 0]
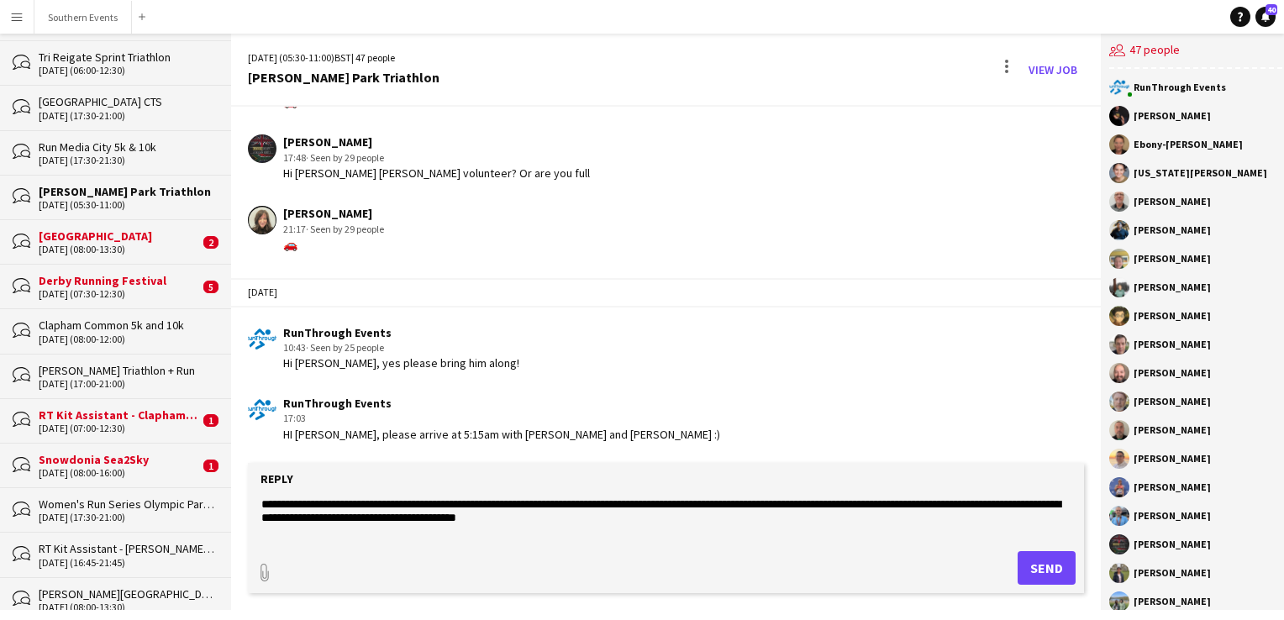
type textarea "**********"
click at [1035, 566] on button "Send" at bounding box center [1046, 568] width 58 height 34
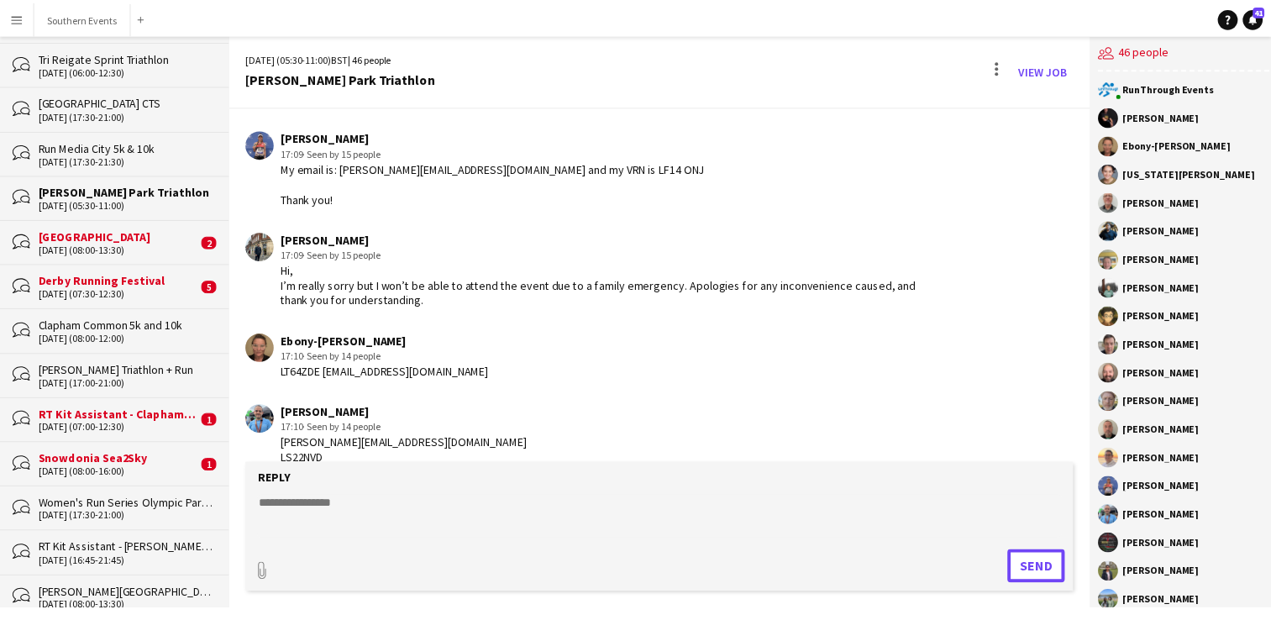
scroll to position [2621, 0]
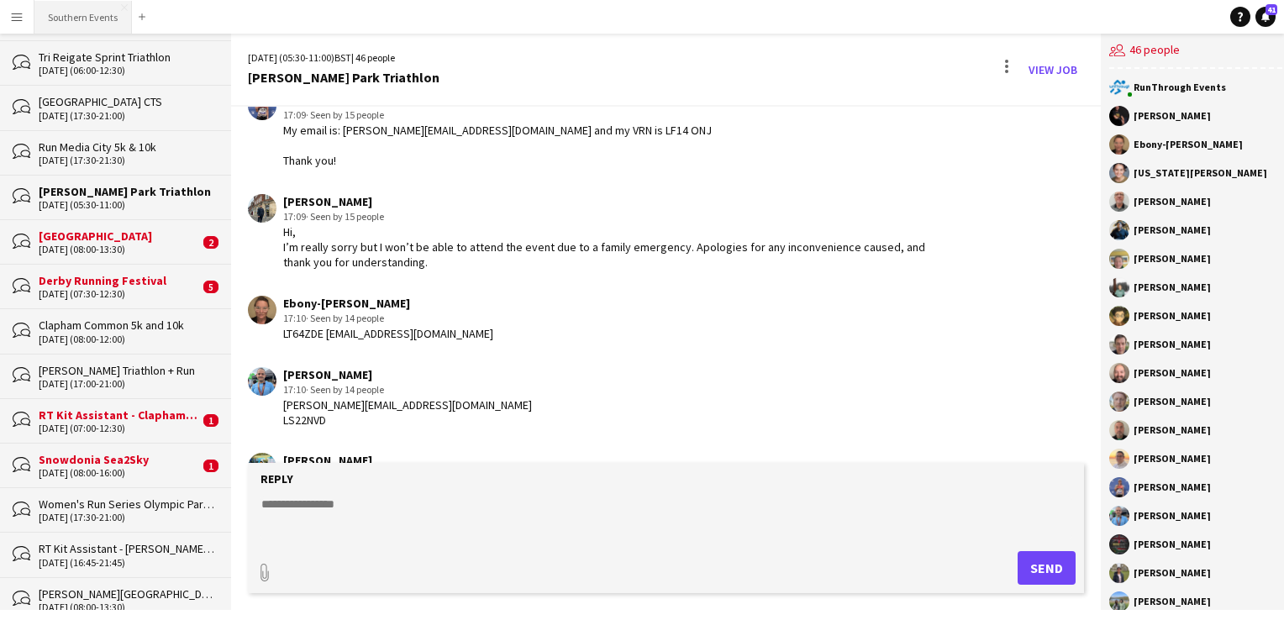
click at [89, 24] on button "Southern Events Close" at bounding box center [82, 17] width 97 height 33
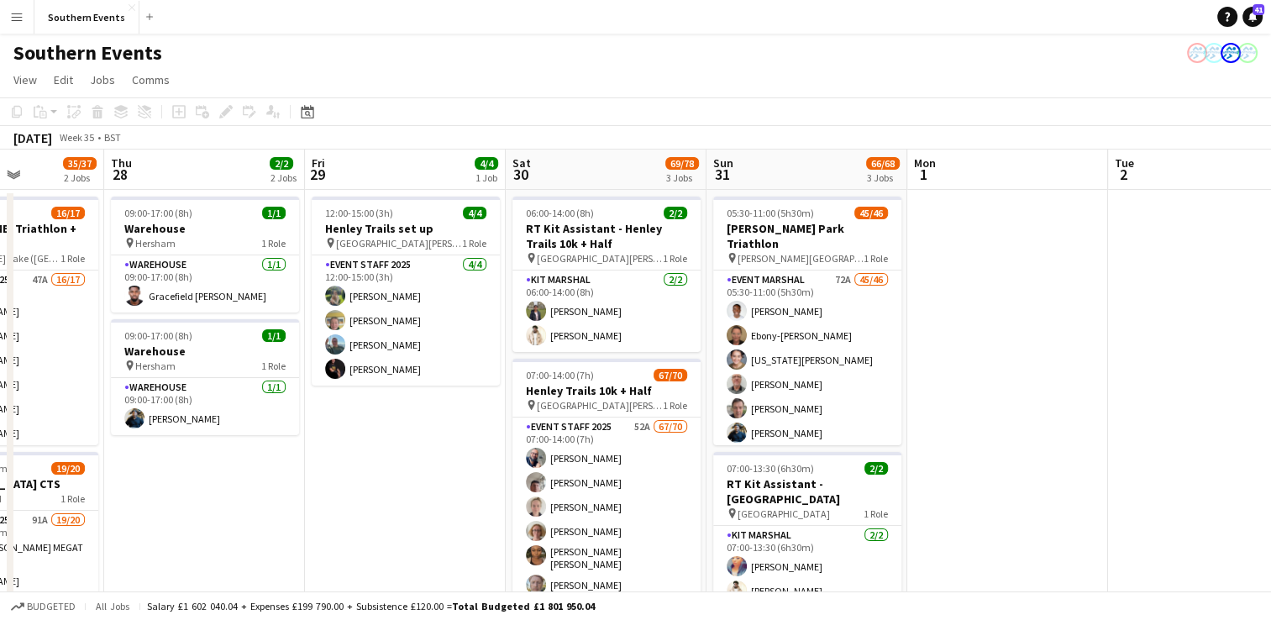
scroll to position [0, 529]
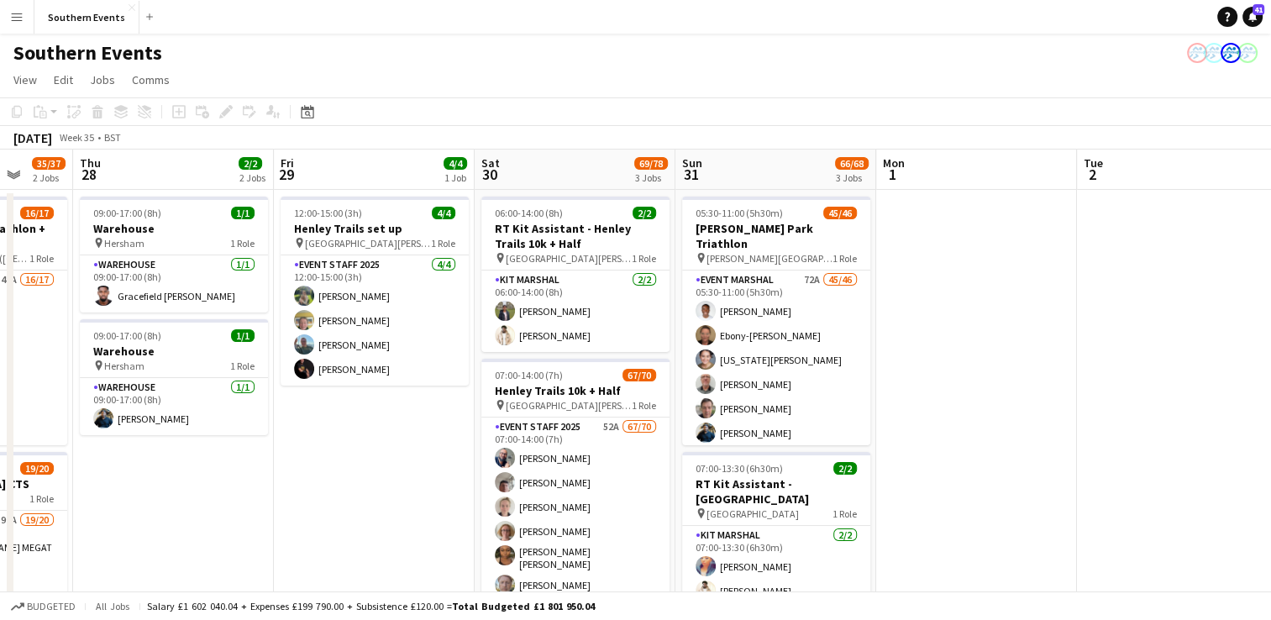
drag, startPoint x: 963, startPoint y: 501, endPoint x: 436, endPoint y: 501, distance: 526.8
click at [434, 502] on app-calendar-viewport "Mon 25 2/2 2 Jobs Tue 26 Wed 27 35/37 2 Jobs Thu 28 2/2 2 Jobs Fri 29 4/4 1 Job…" at bounding box center [635, 524] width 1271 height 749
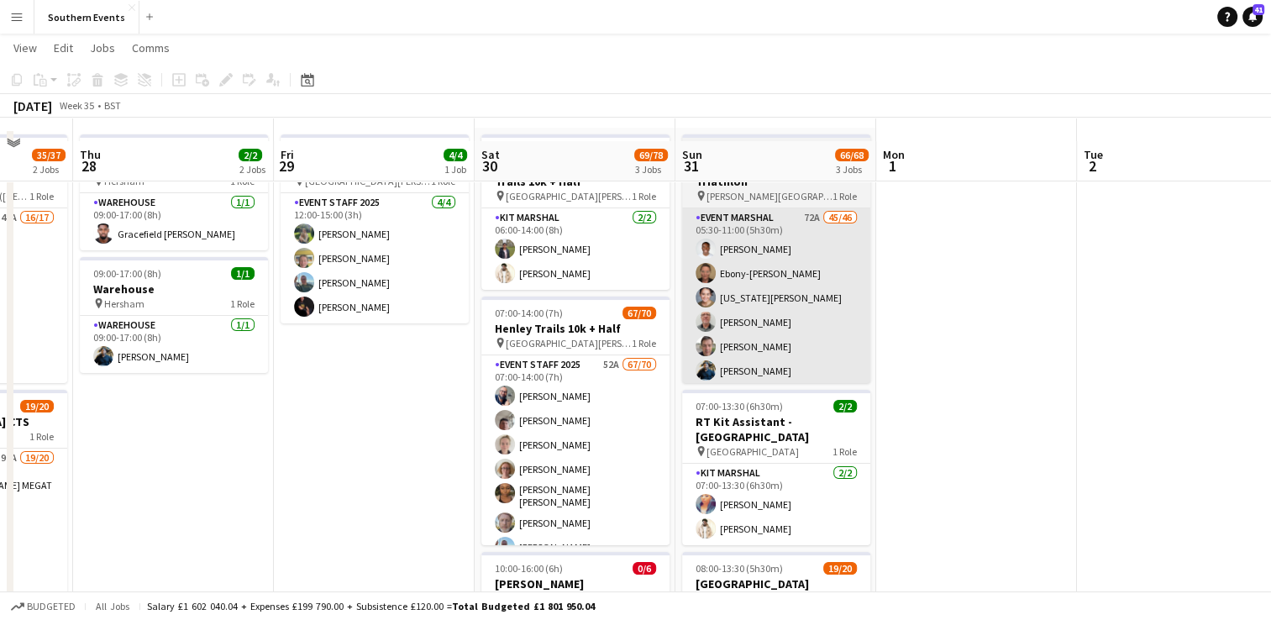
scroll to position [84, 0]
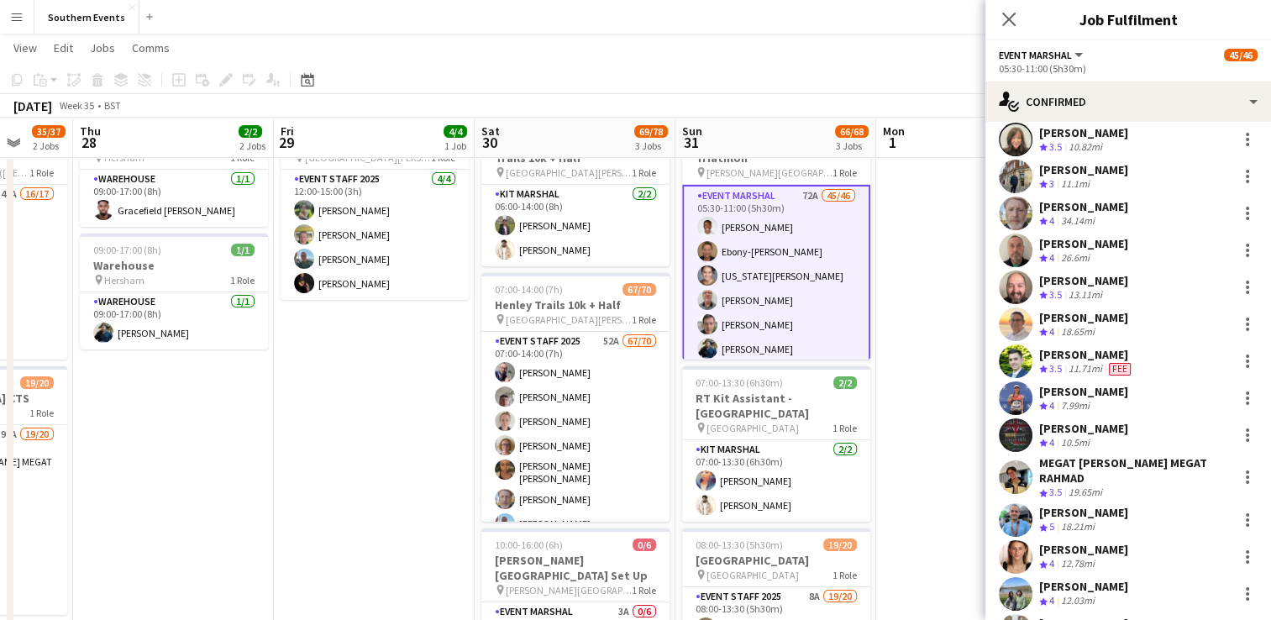
scroll to position [420, 0]
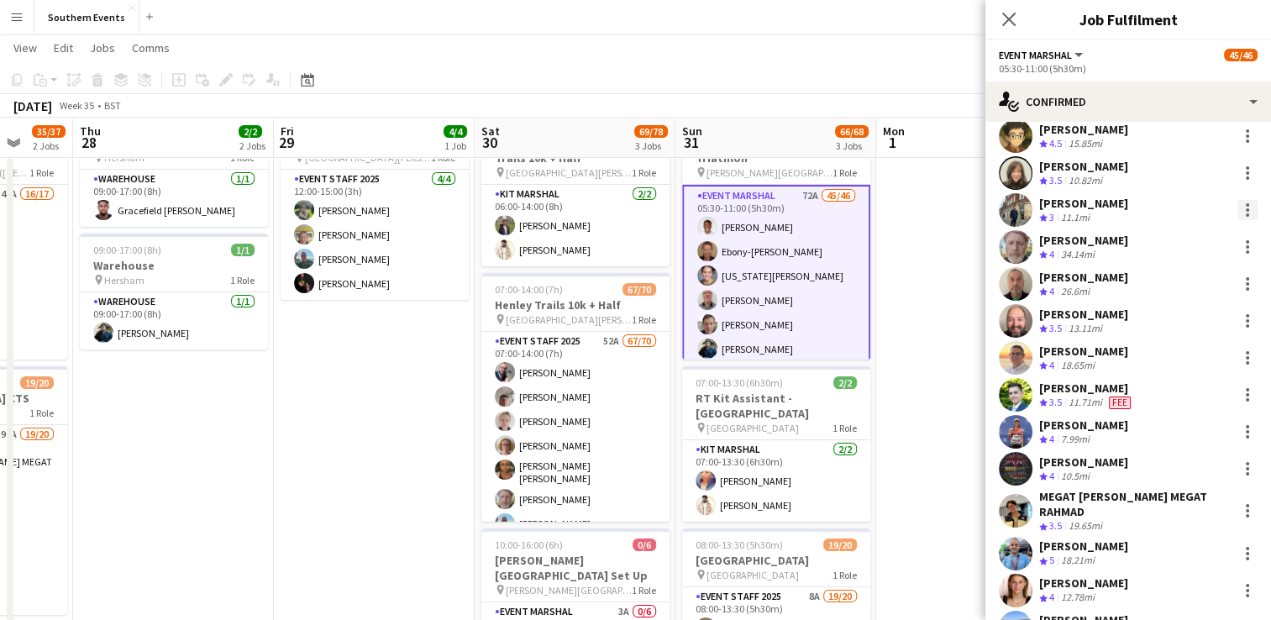
click at [1238, 208] on div at bounding box center [1248, 210] width 20 height 20
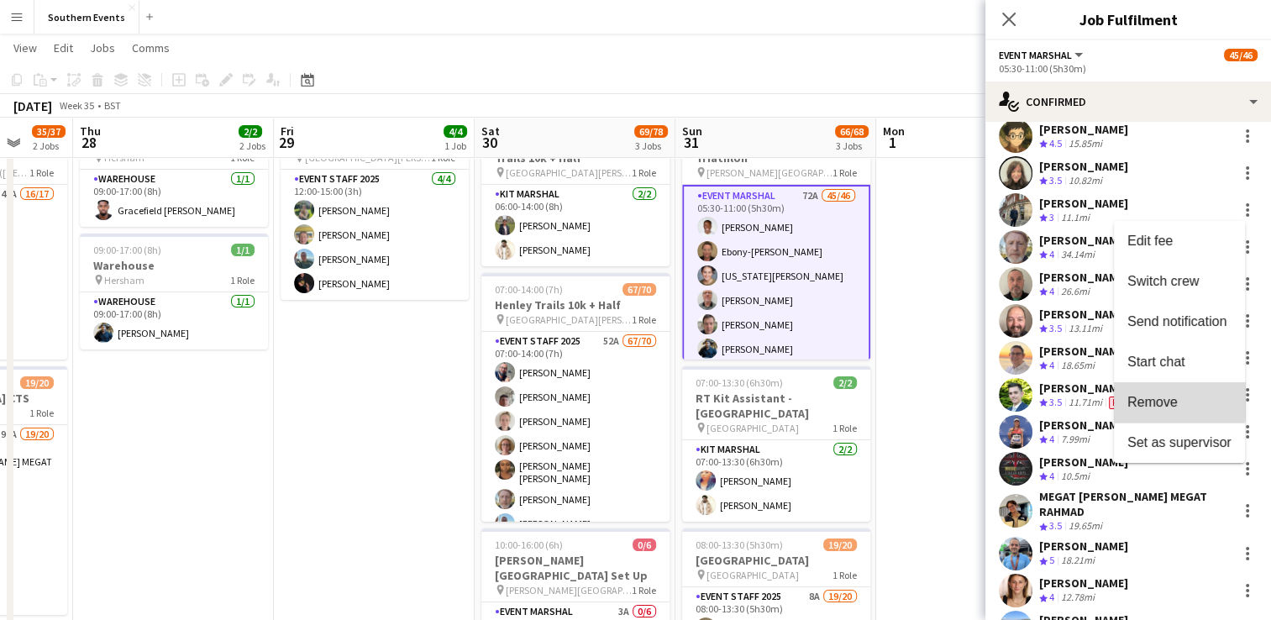
click at [1156, 395] on span "Remove" at bounding box center [1153, 402] width 50 height 14
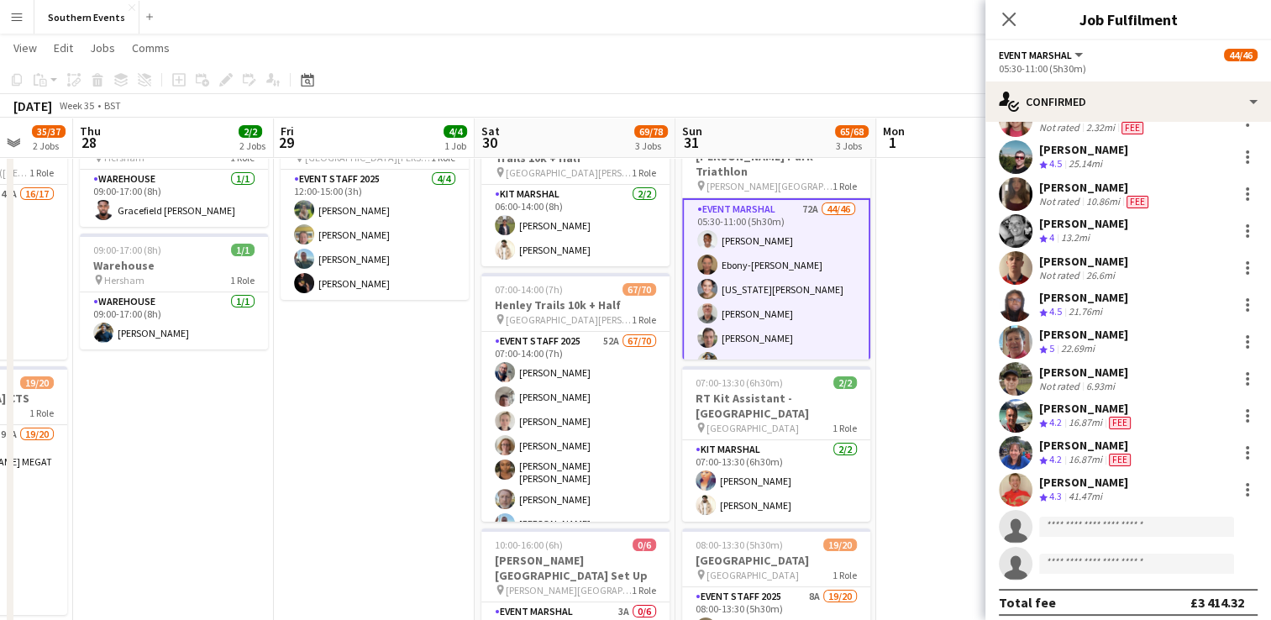
scroll to position [1304, 0]
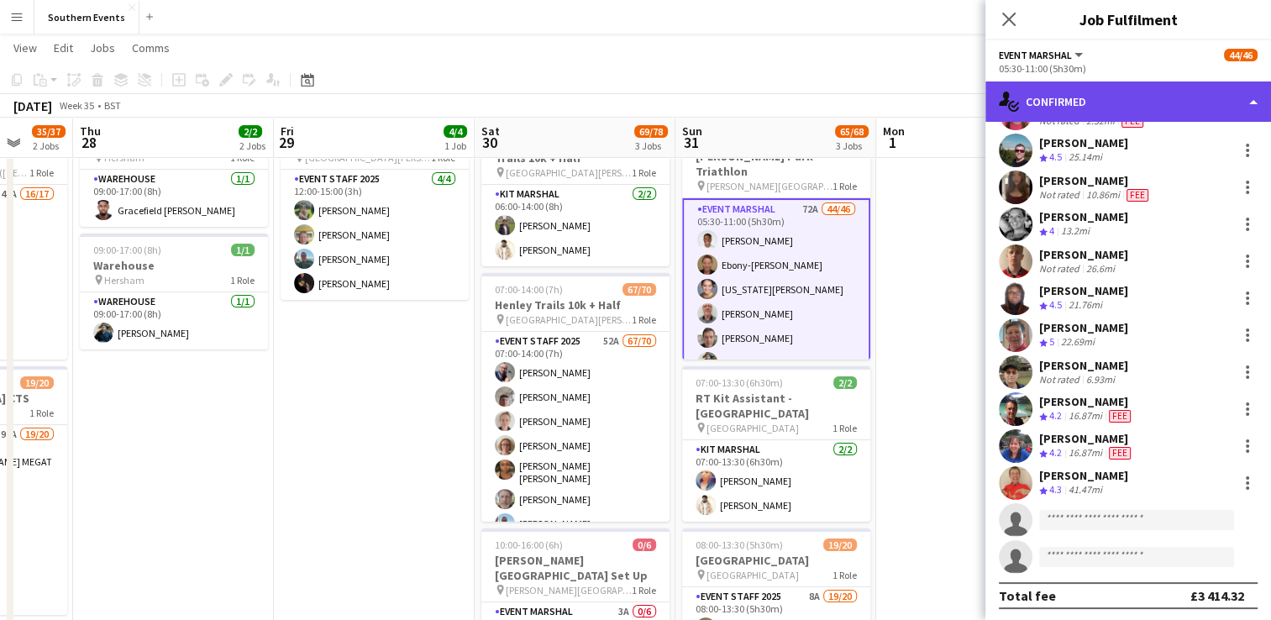
click at [1134, 103] on div "single-neutral-actions-check-2 Confirmed" at bounding box center [1129, 101] width 286 height 40
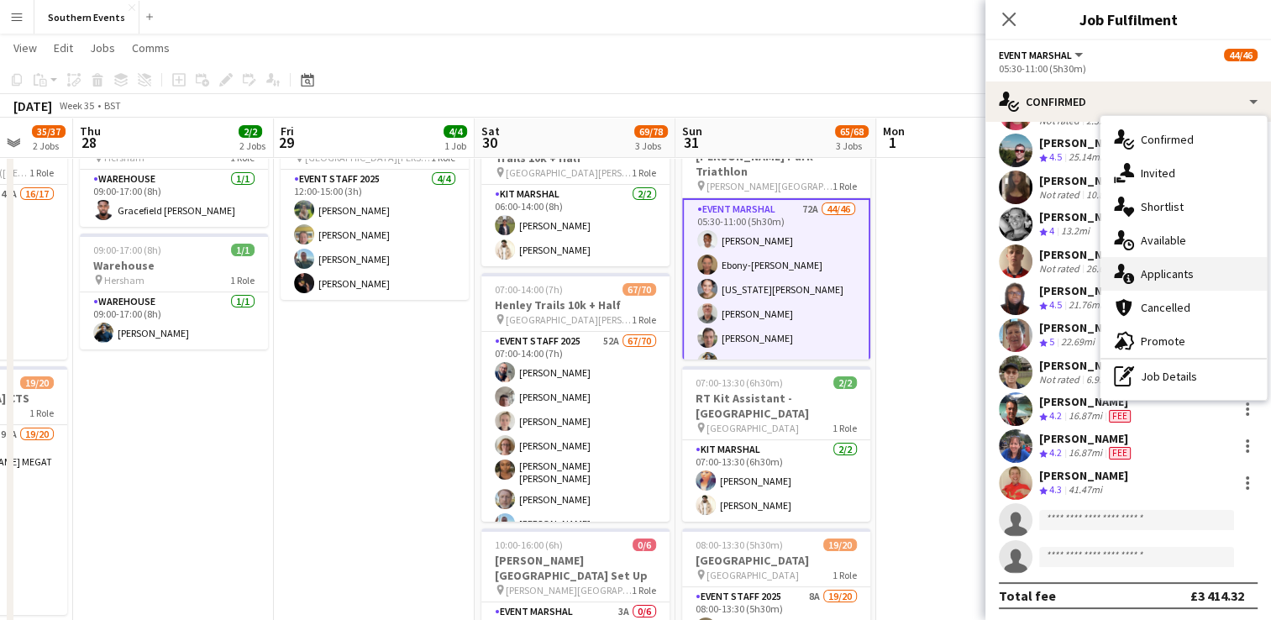
click at [1163, 277] on div "single-neutral-actions-information Applicants" at bounding box center [1184, 274] width 166 height 34
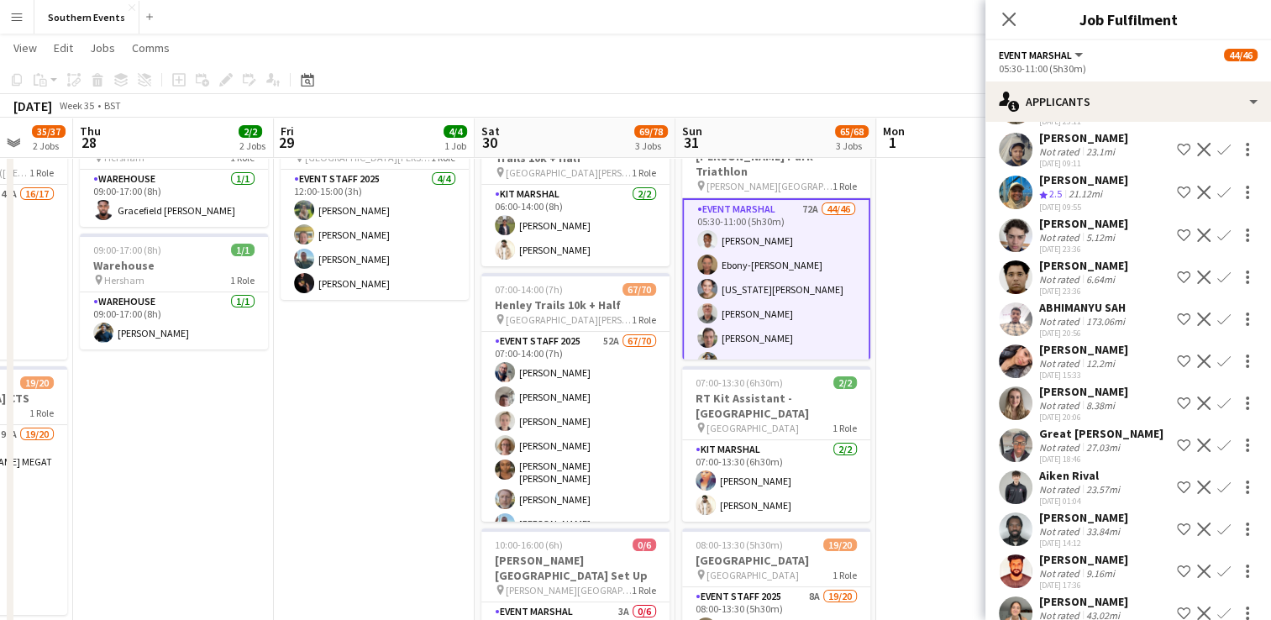
scroll to position [2820, 0]
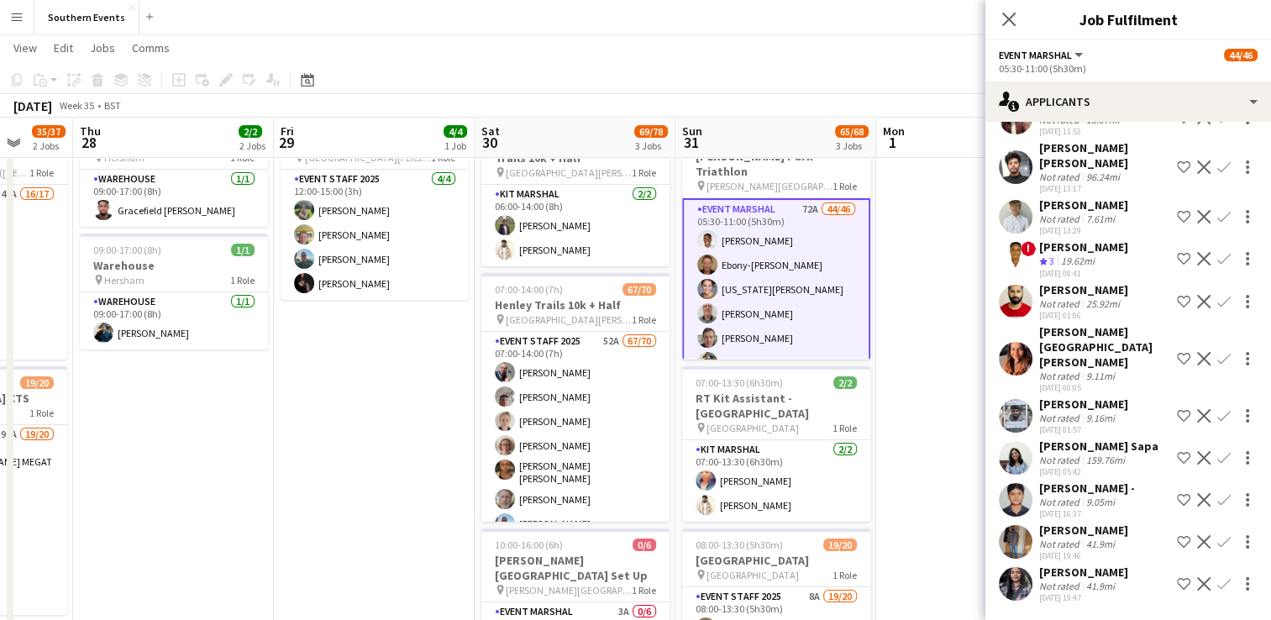
click at [1217, 493] on app-icon "Confirm" at bounding box center [1223, 499] width 13 height 13
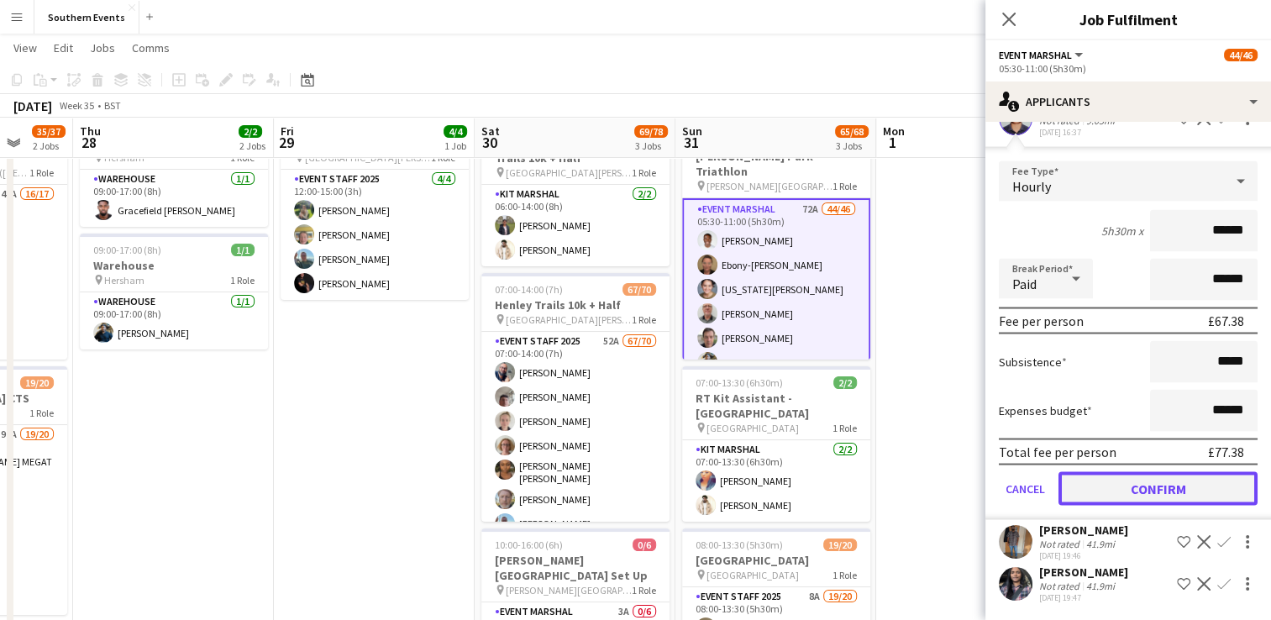
click at [1153, 505] on button "Confirm" at bounding box center [1158, 488] width 199 height 34
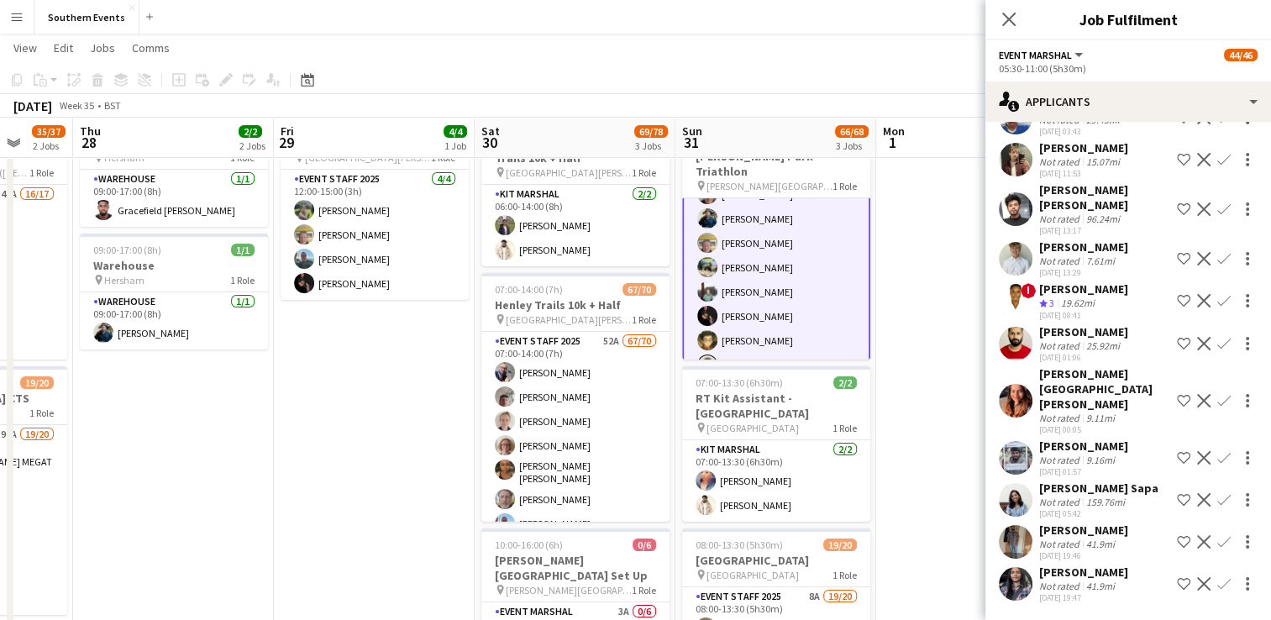
scroll to position [2762, 0]
click at [1018, 250] on app-user-avatar at bounding box center [1016, 259] width 34 height 34
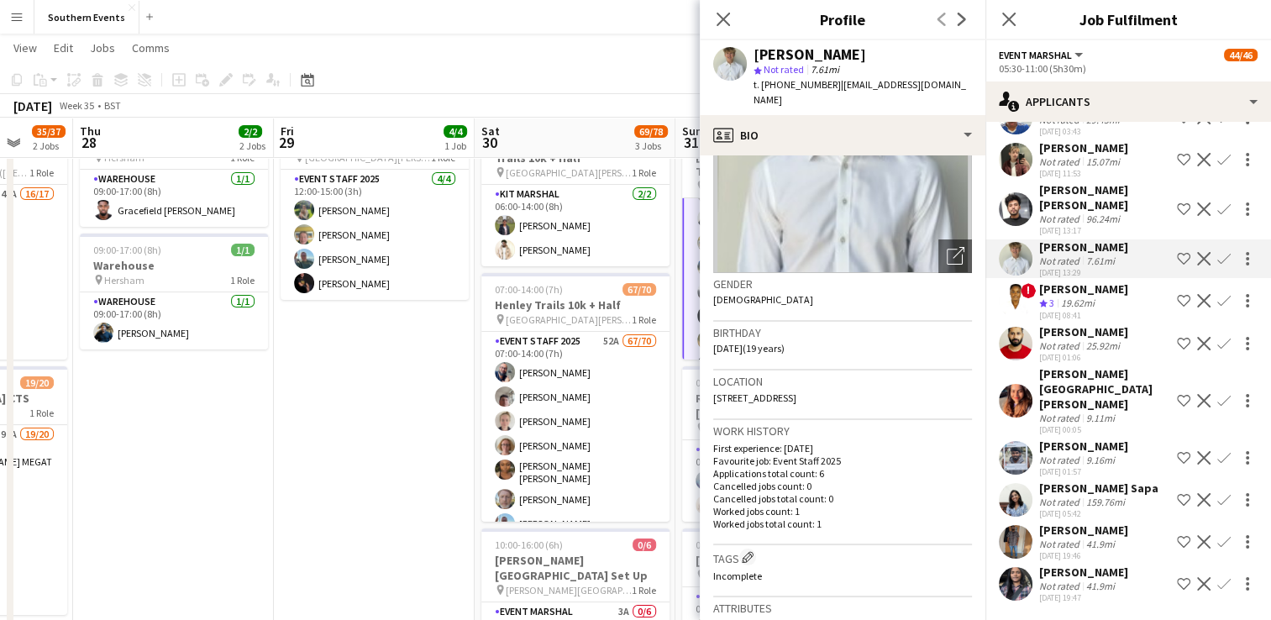
scroll to position [168, 0]
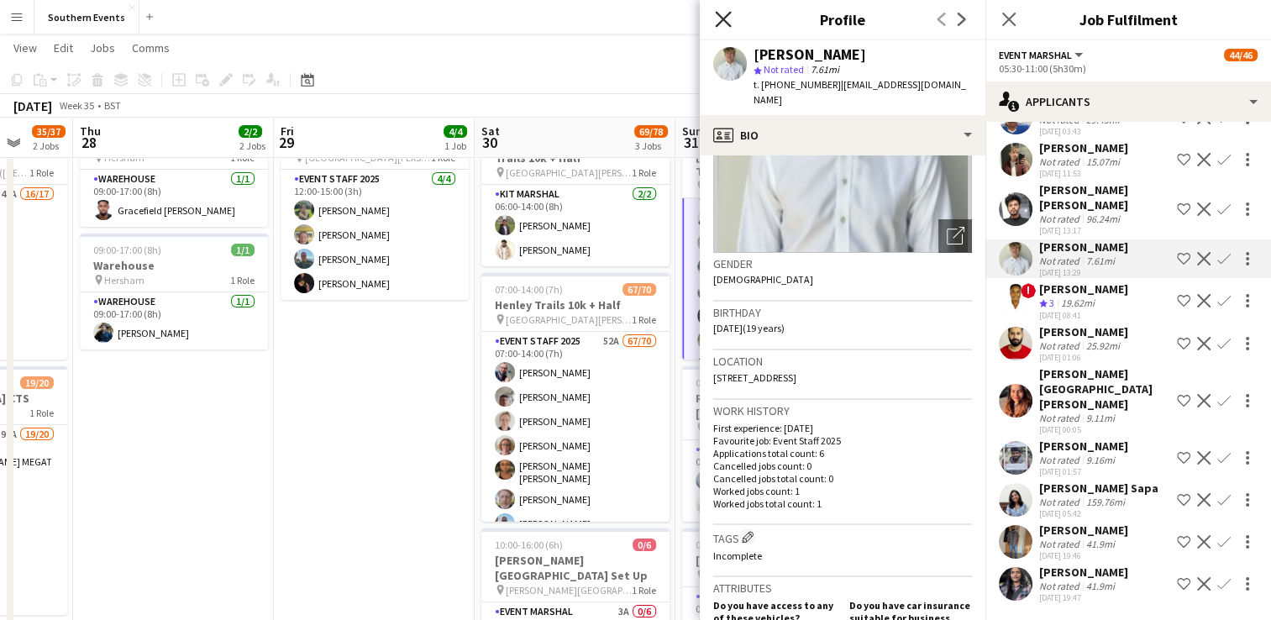
click at [728, 14] on icon at bounding box center [723, 19] width 16 height 16
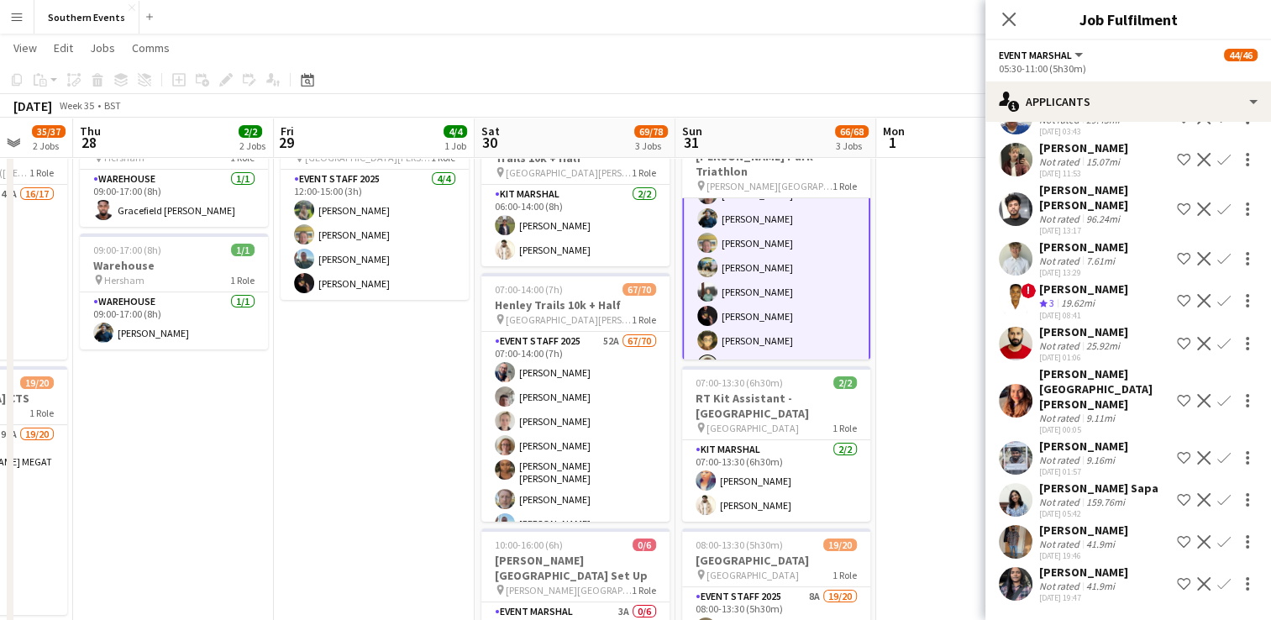
click at [1217, 261] on app-icon "Confirm" at bounding box center [1223, 258] width 13 height 13
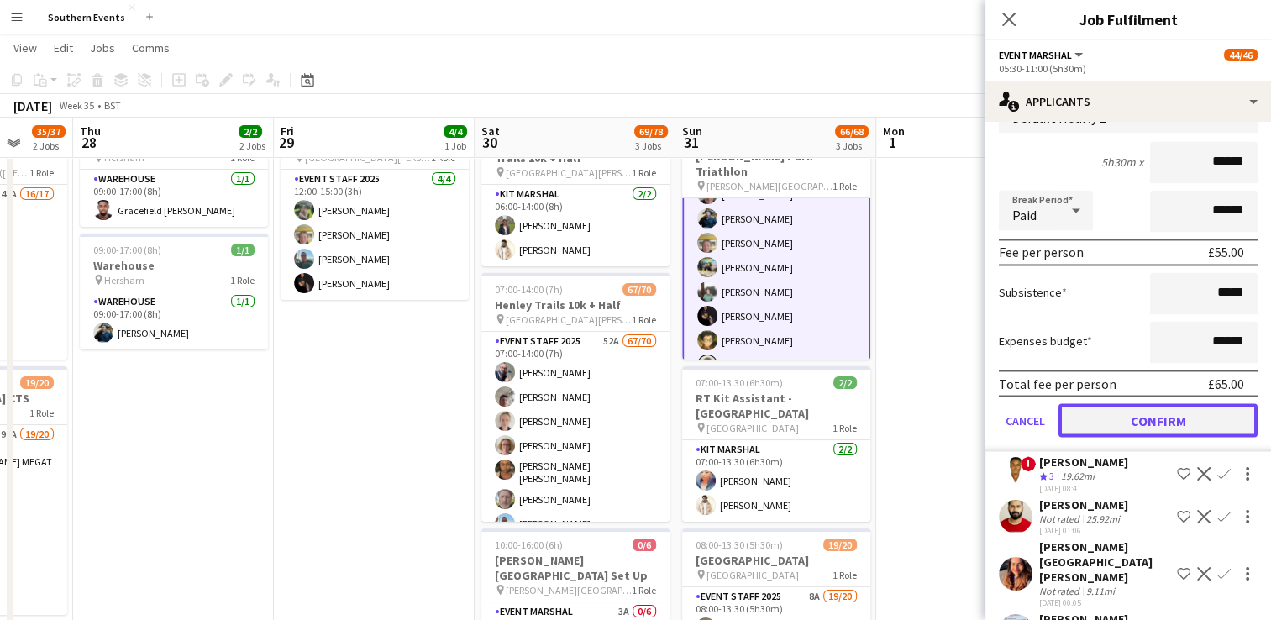
click at [1112, 437] on button "Confirm" at bounding box center [1158, 420] width 199 height 34
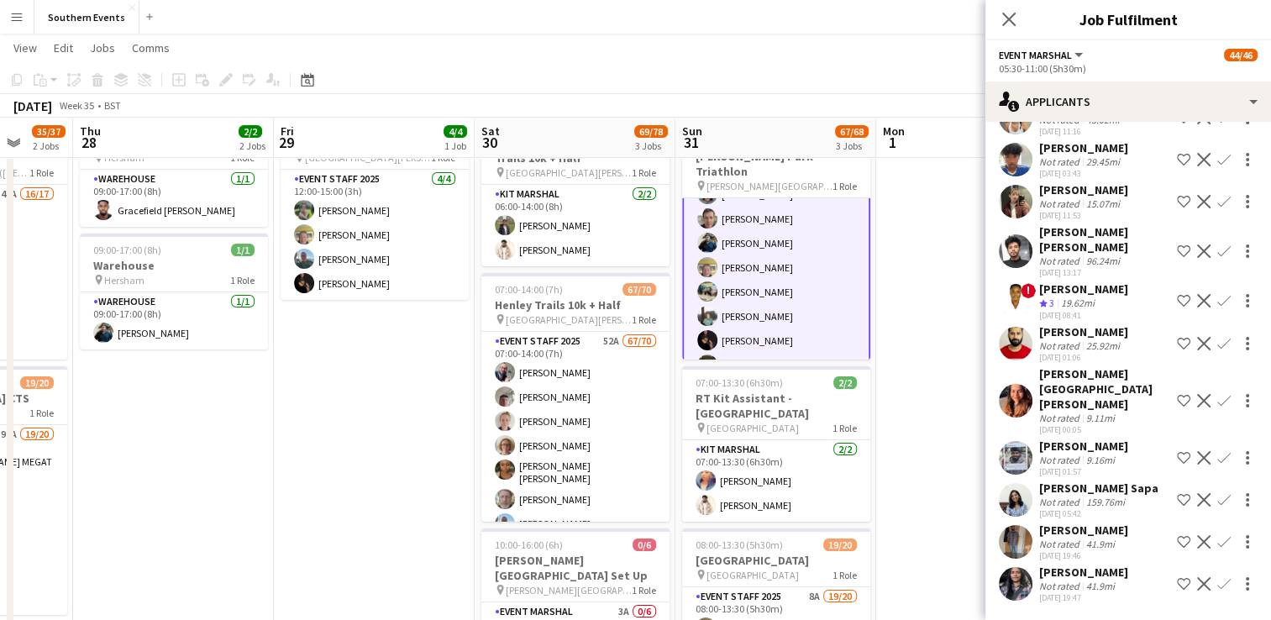
scroll to position [2510, 0]
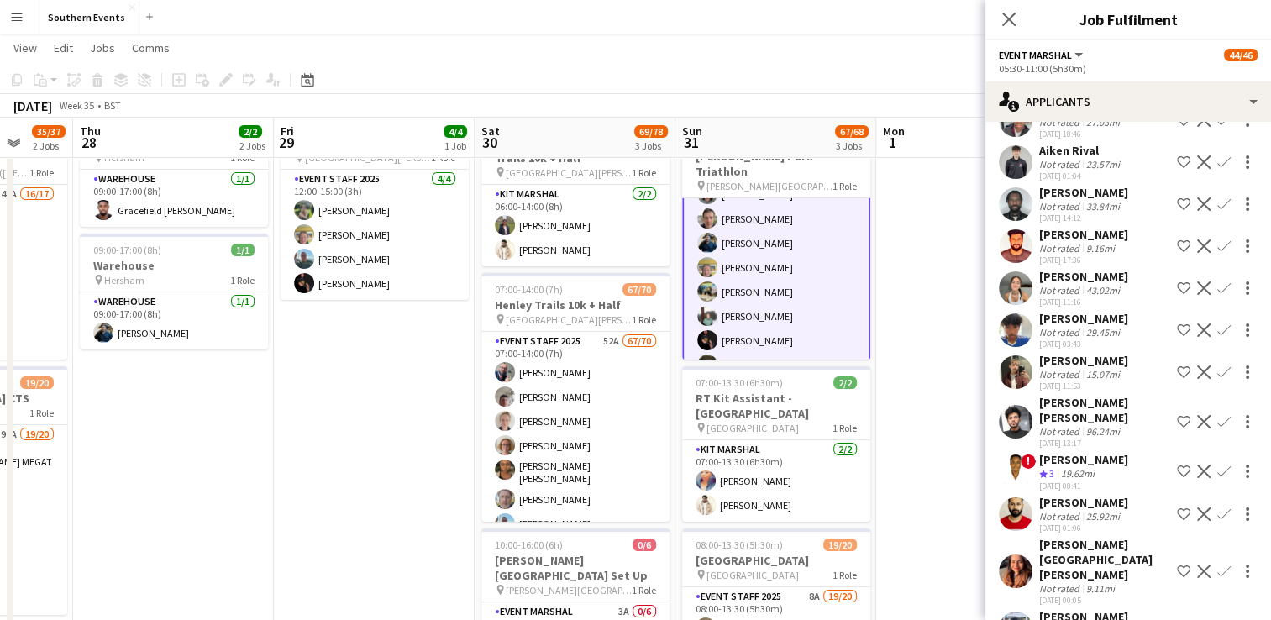
drag, startPoint x: 926, startPoint y: 357, endPoint x: 981, endPoint y: 229, distance: 140.0
click at [926, 356] on app-date-cell at bounding box center [976, 458] width 201 height 708
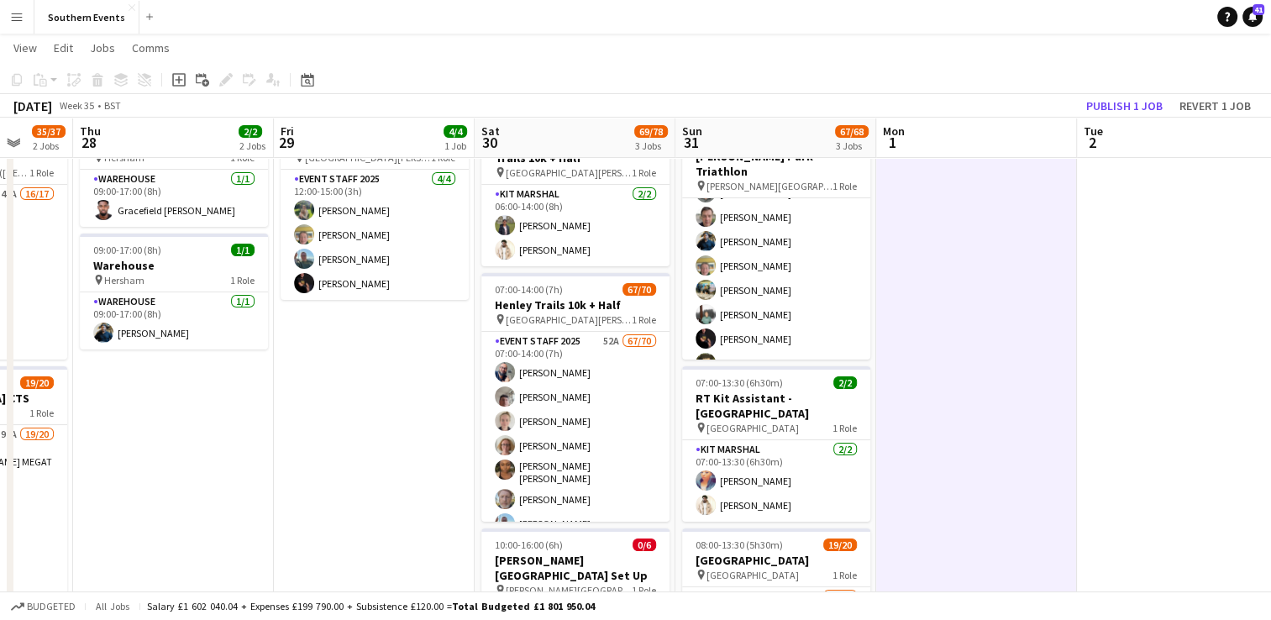
scroll to position [166, 0]
click at [1112, 103] on button "Publish 1 job" at bounding box center [1125, 106] width 90 height 22
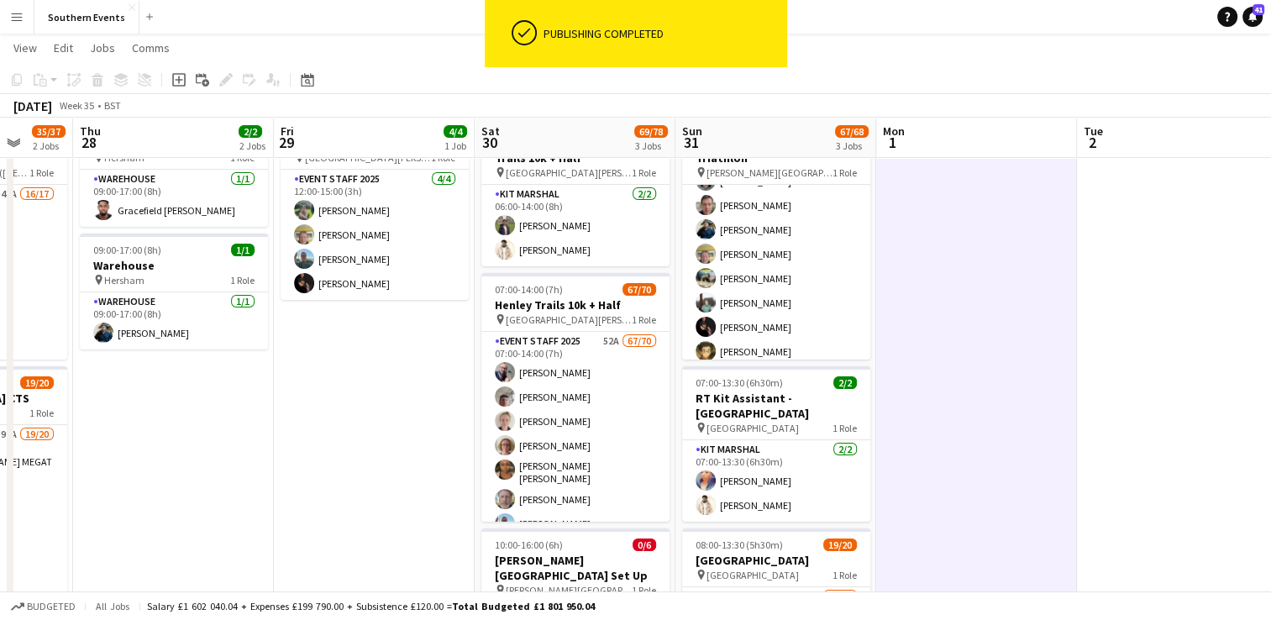
click at [817, 257] on app-card-role "Event Marshal 46/46 05:30-11:00 (5h30m) [PERSON_NAME] [PERSON_NAME] Sheriff - […" at bounding box center [776, 597] width 188 height 1159
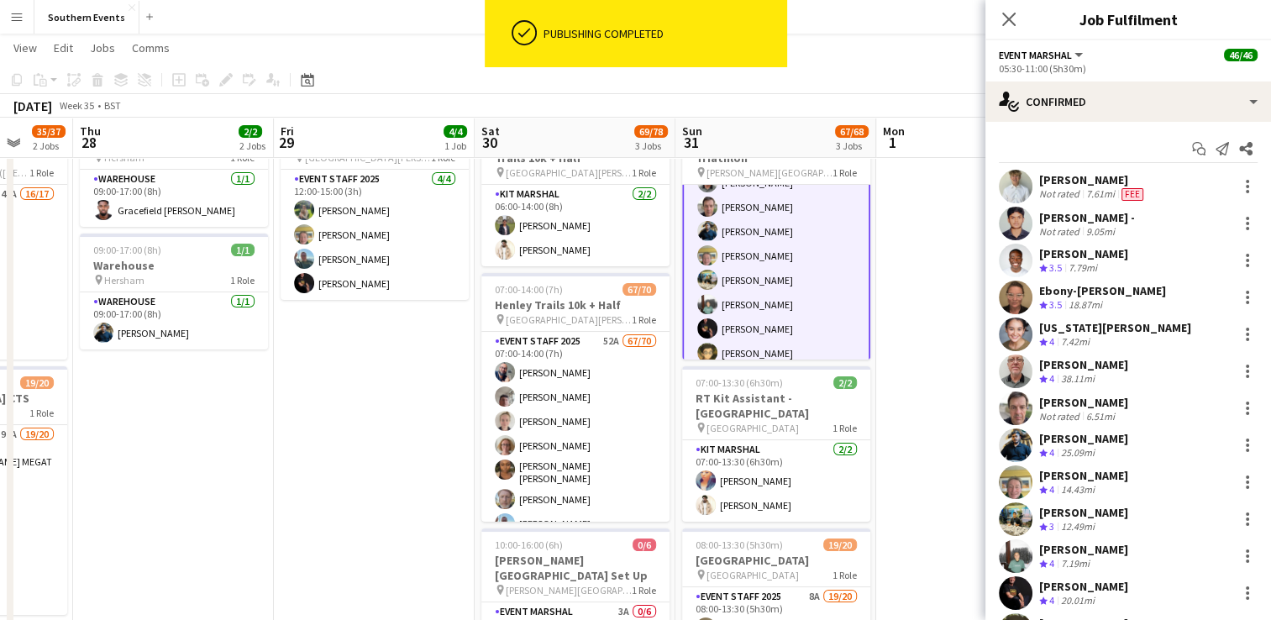
scroll to position [168, 0]
drag, startPoint x: 1038, startPoint y: 184, endPoint x: 1161, endPoint y: 212, distance: 125.8
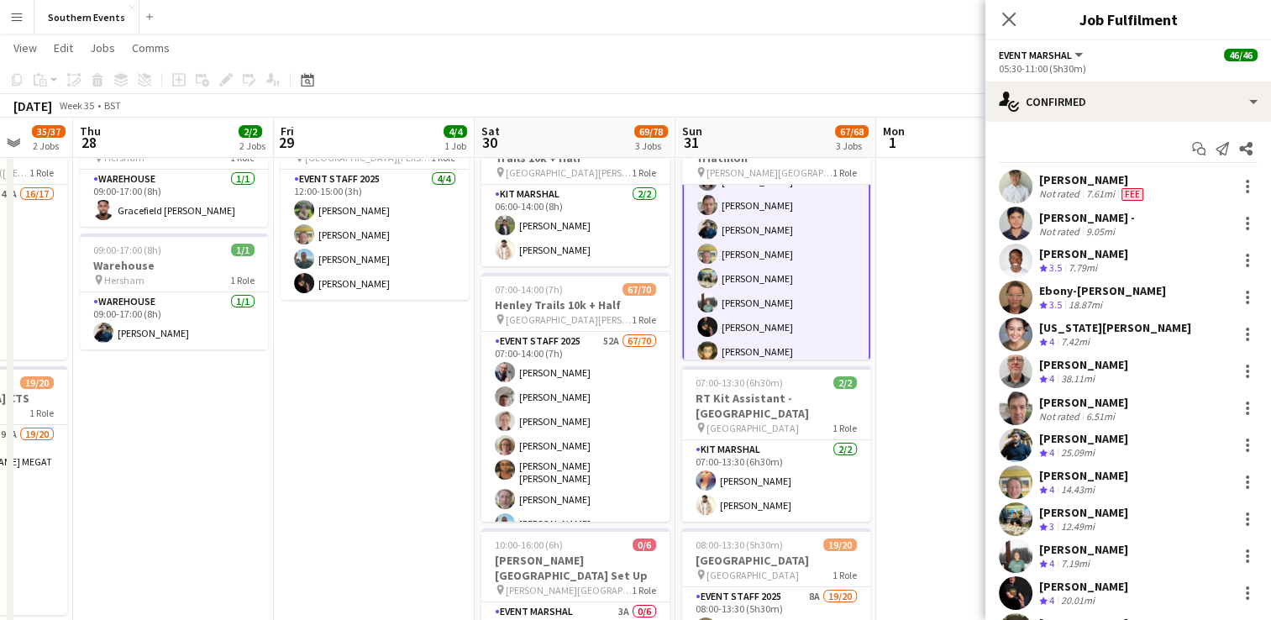
copy div "[PERSON_NAME] Not rated 7.61mi [PERSON_NAME] -"
